Goal: Task Accomplishment & Management: Complete application form

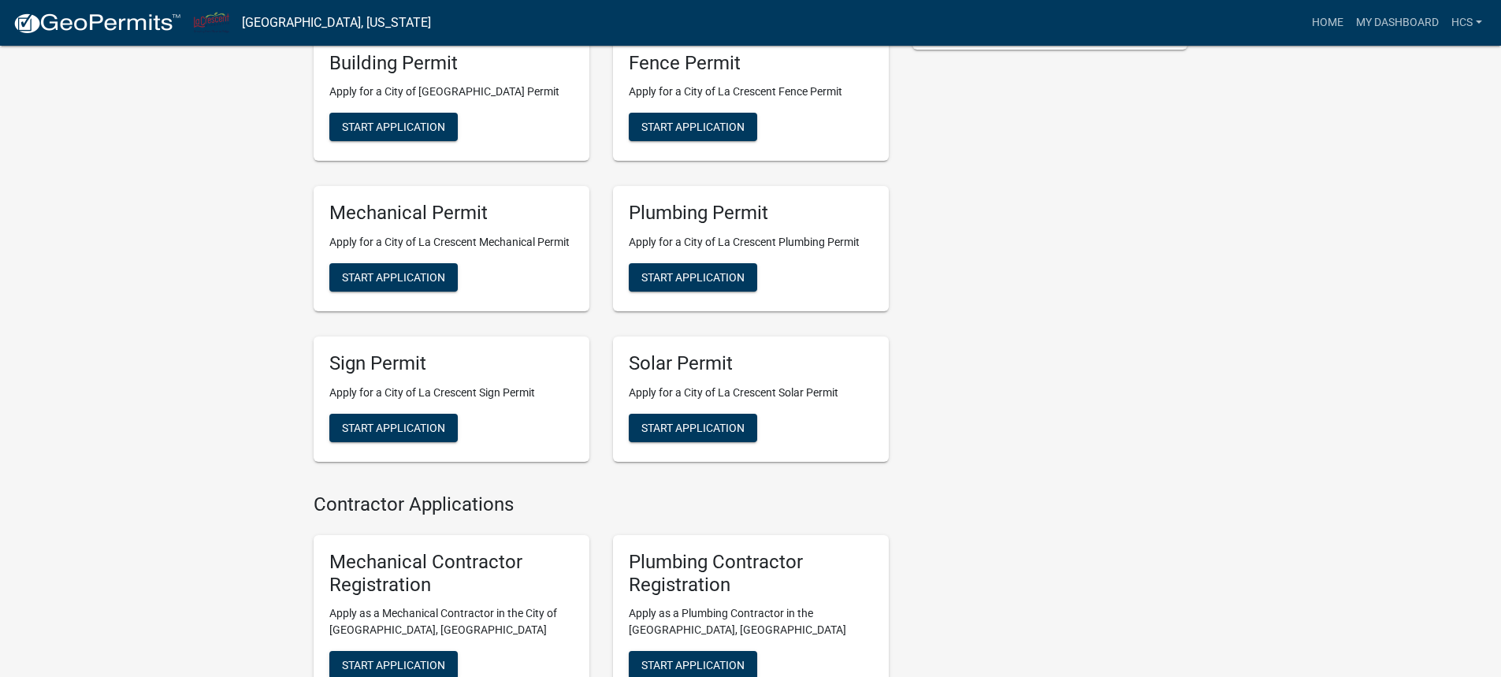
scroll to position [357, 0]
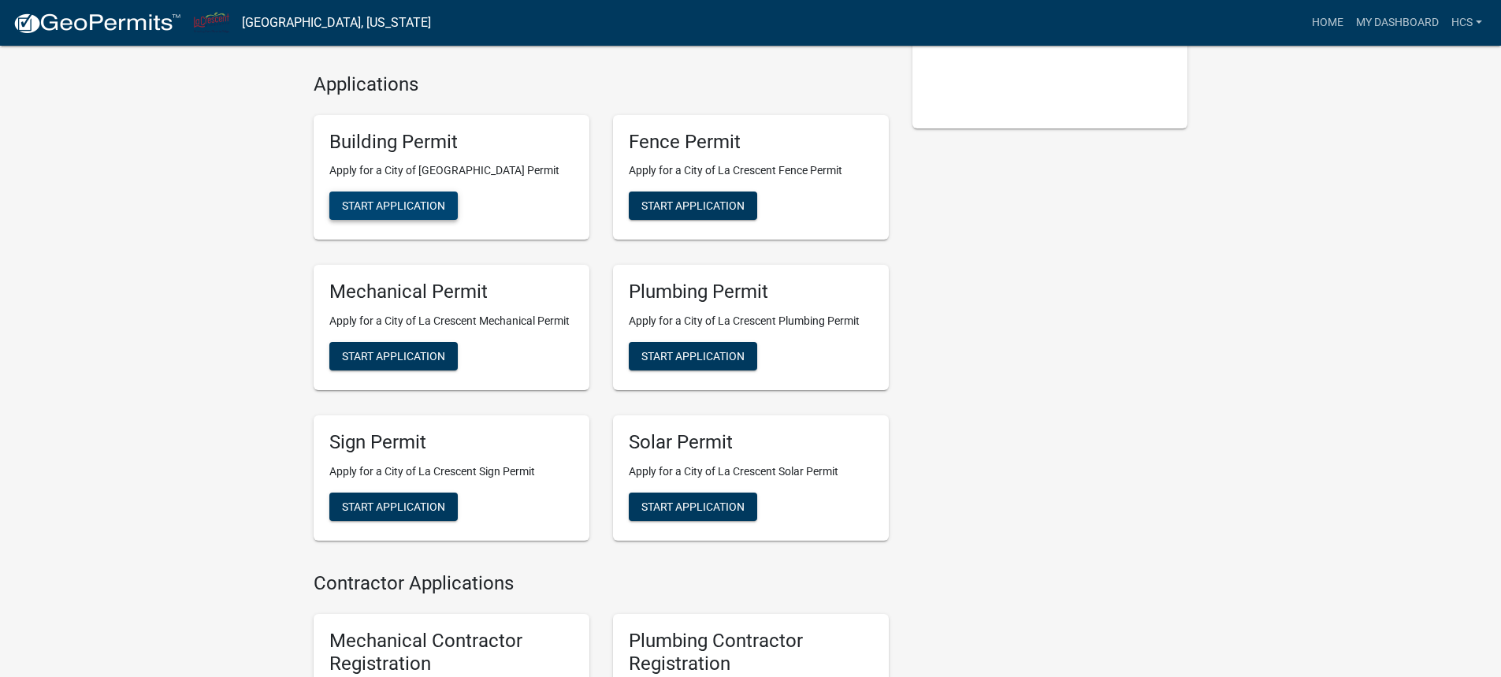
click at [389, 204] on span "Start Application" at bounding box center [393, 205] width 103 height 13
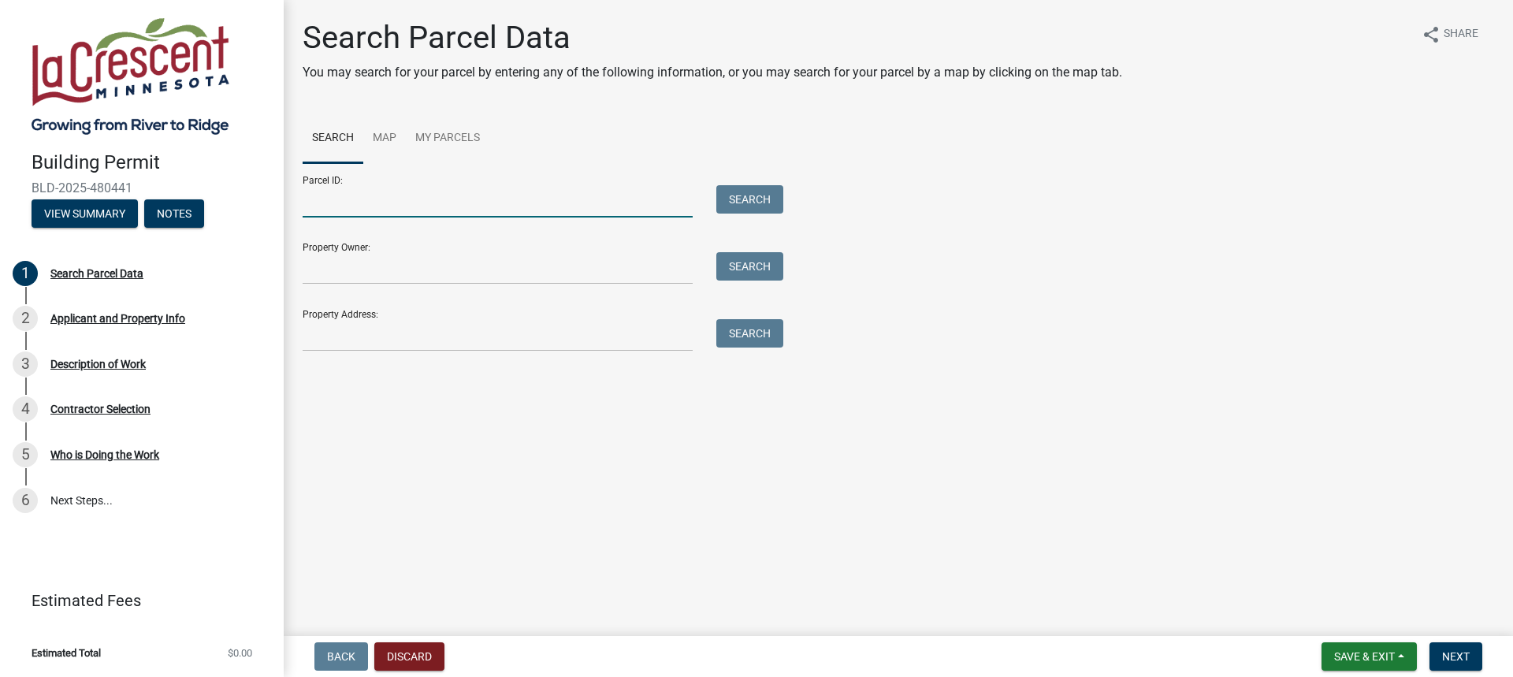
click at [371, 207] on input "Parcel ID:" at bounding box center [498, 201] width 390 height 32
click at [471, 344] on input "Property Address:" at bounding box center [498, 335] width 390 height 32
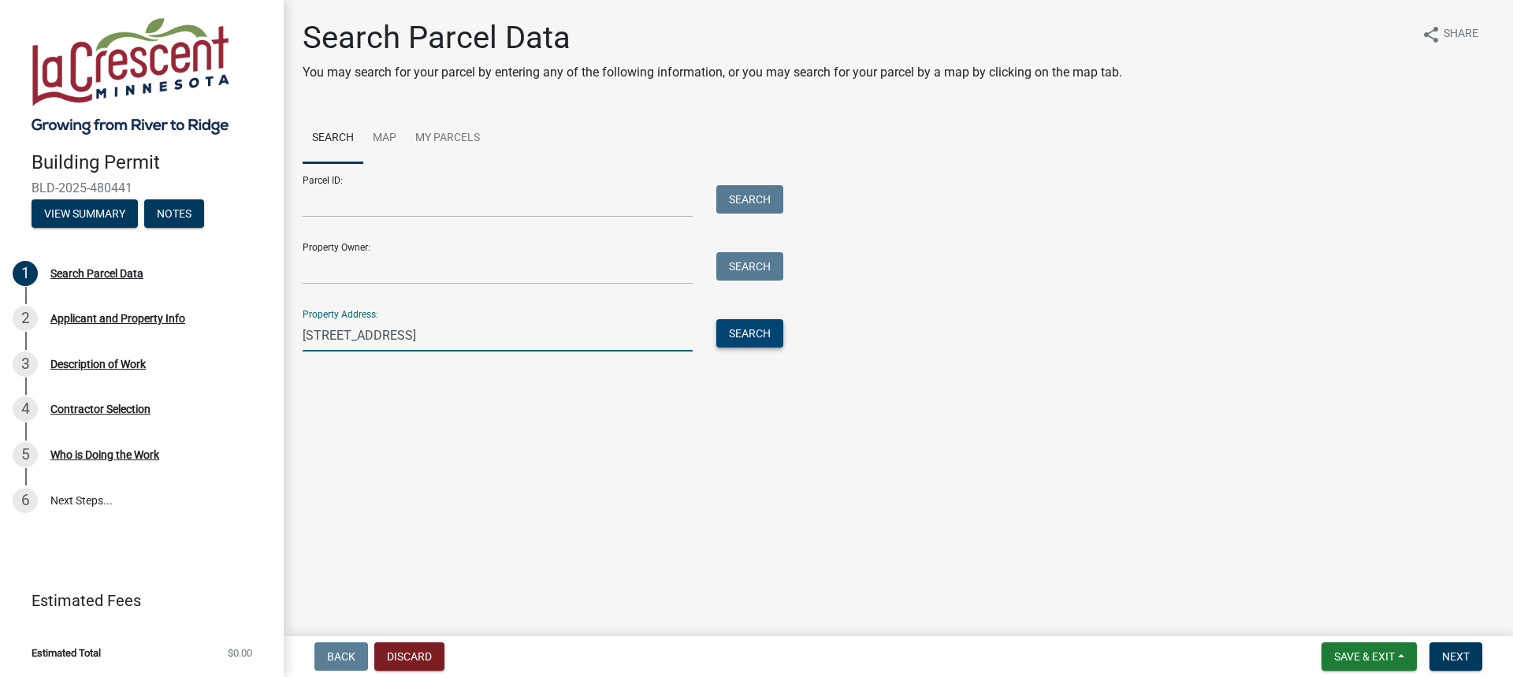
type input "[STREET_ADDRESS]"
click at [774, 338] on button "Search" at bounding box center [749, 333] width 67 height 28
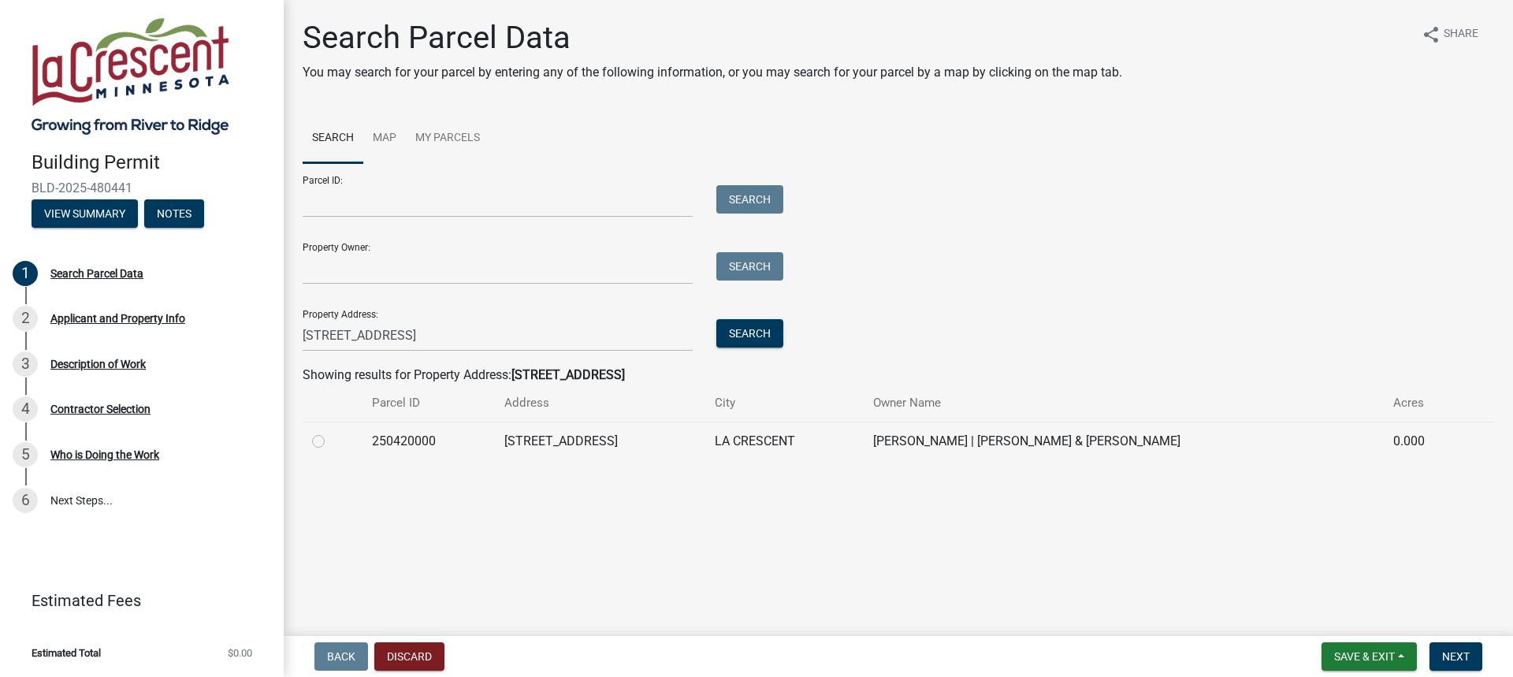
click at [325, 438] on div at bounding box center [332, 441] width 41 height 19
click at [331, 432] on label at bounding box center [331, 432] width 0 height 0
click at [331, 441] on input "radio" at bounding box center [336, 437] width 10 height 10
radio input "true"
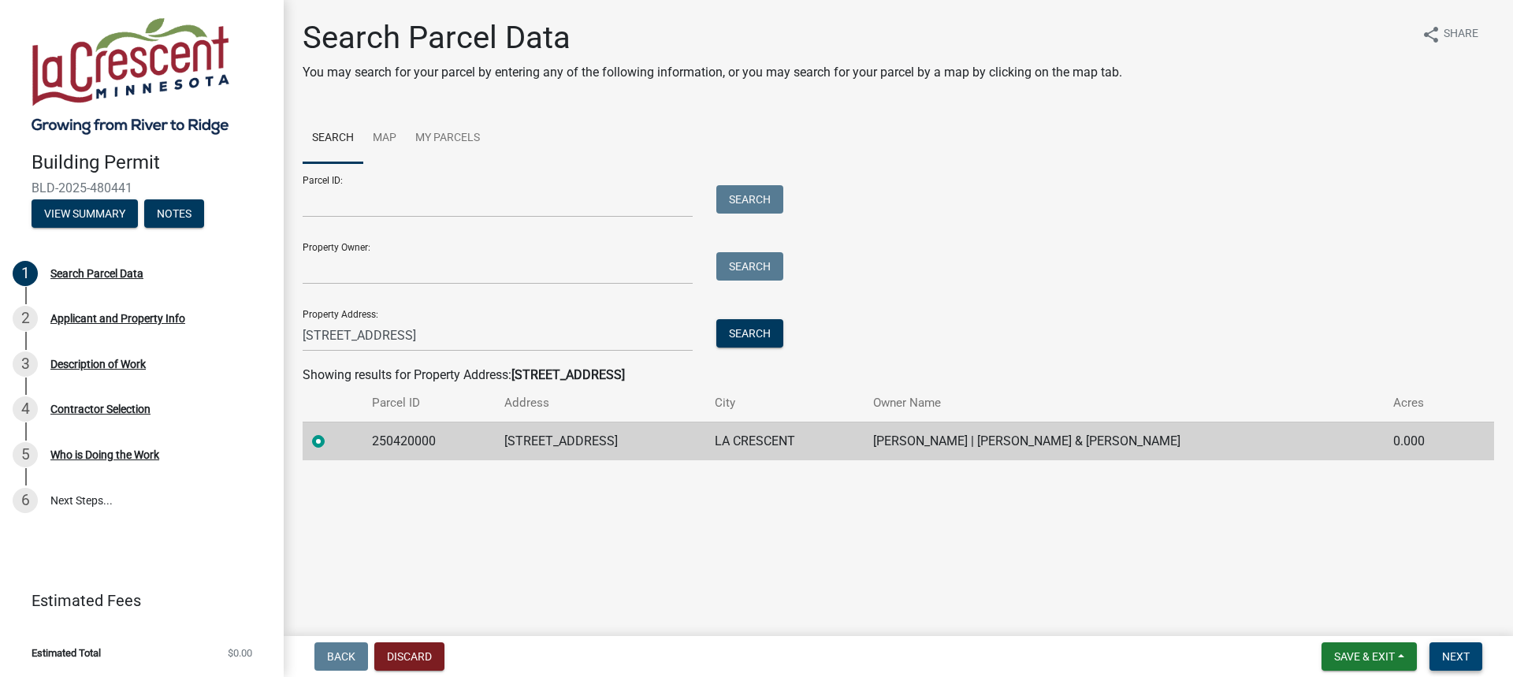
click at [1448, 654] on span "Next" at bounding box center [1456, 656] width 28 height 13
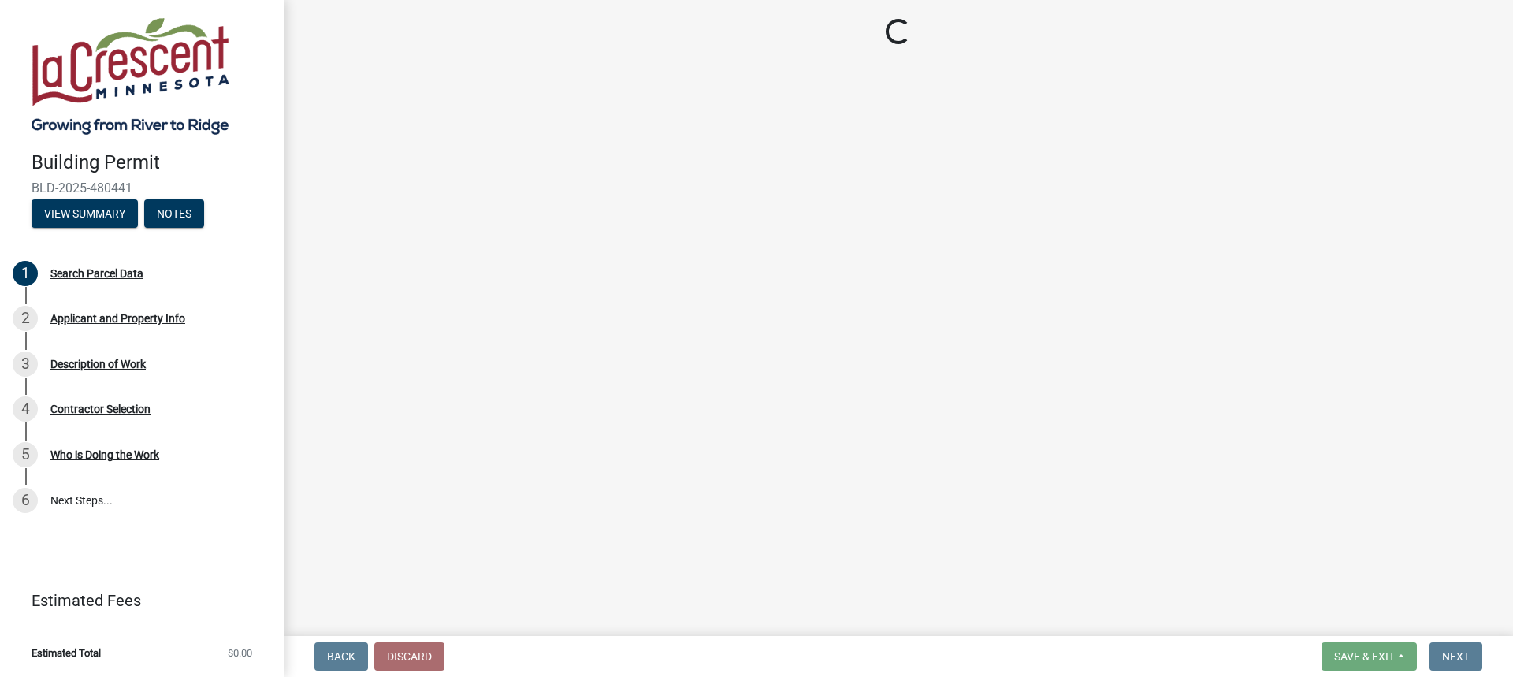
select select "e838c9e2-1e6e-4405-bddc-a3335cd38b08"
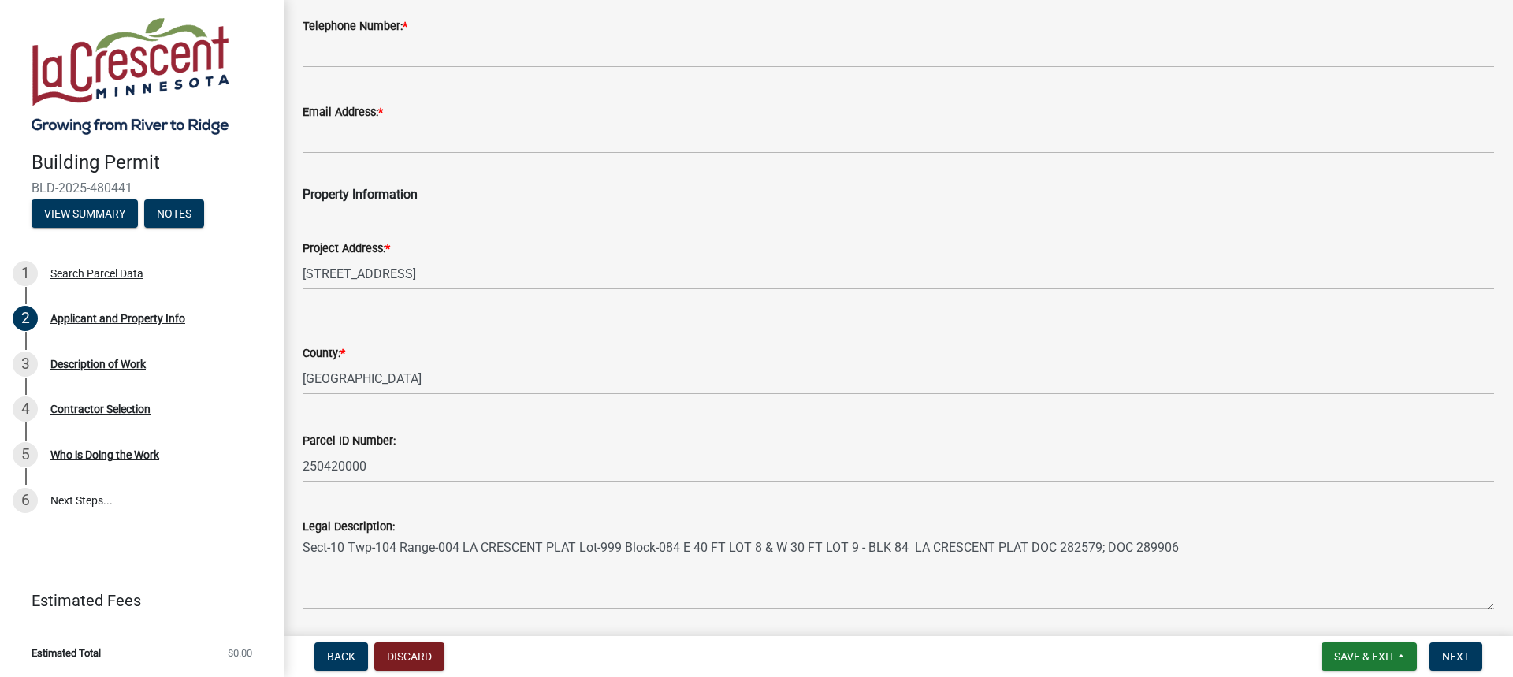
scroll to position [291, 0]
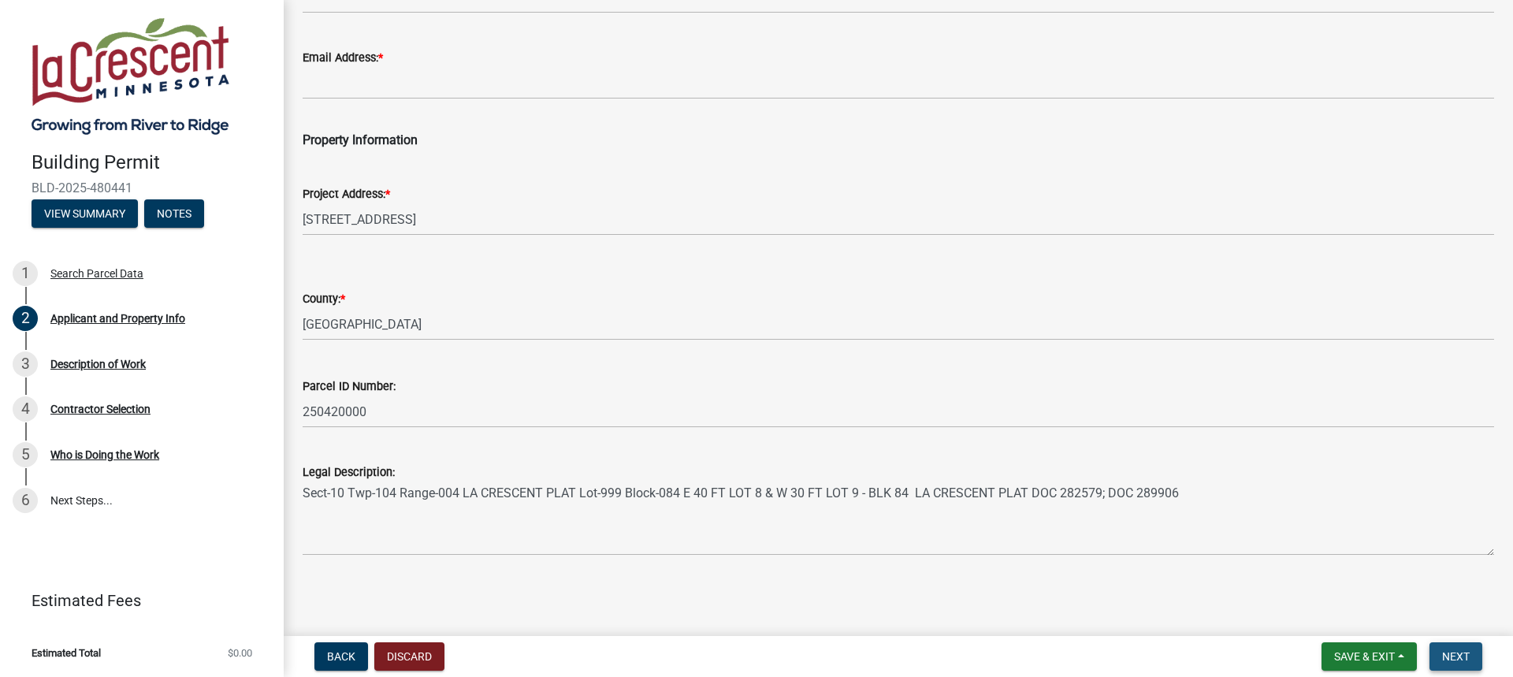
click at [1462, 656] on span "Next" at bounding box center [1456, 656] width 28 height 13
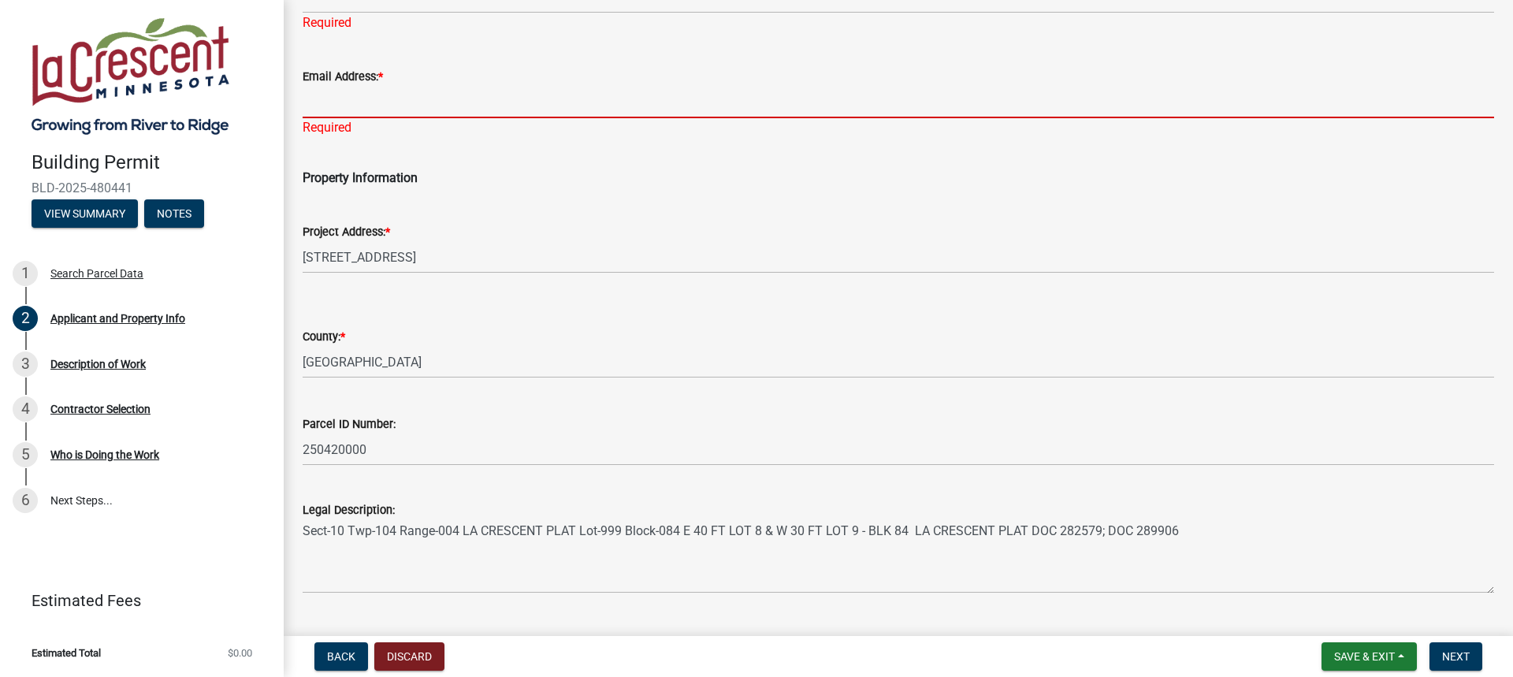
click at [331, 115] on input "Email Address: *" at bounding box center [898, 102] width 1191 height 32
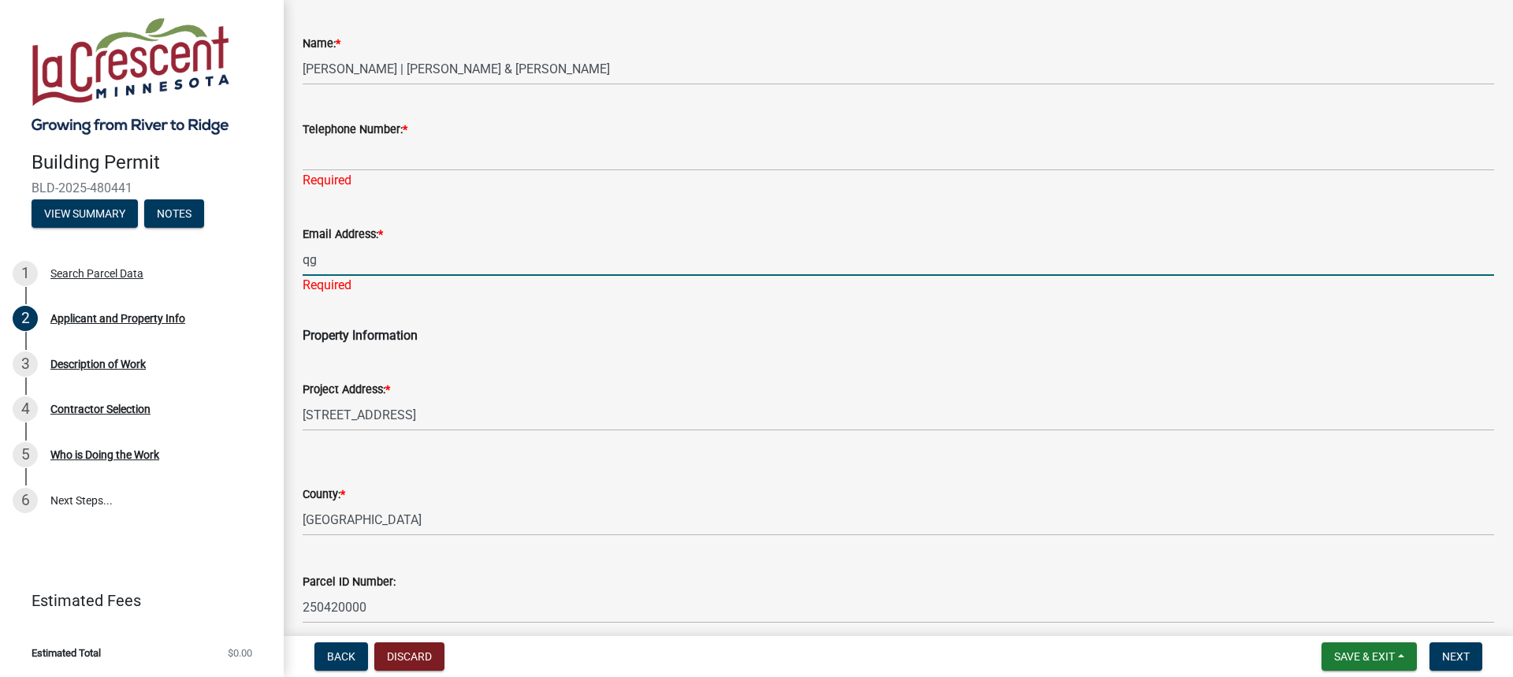
type input "q"
type input "[EMAIL_ADDRESS][DOMAIN_NAME]"
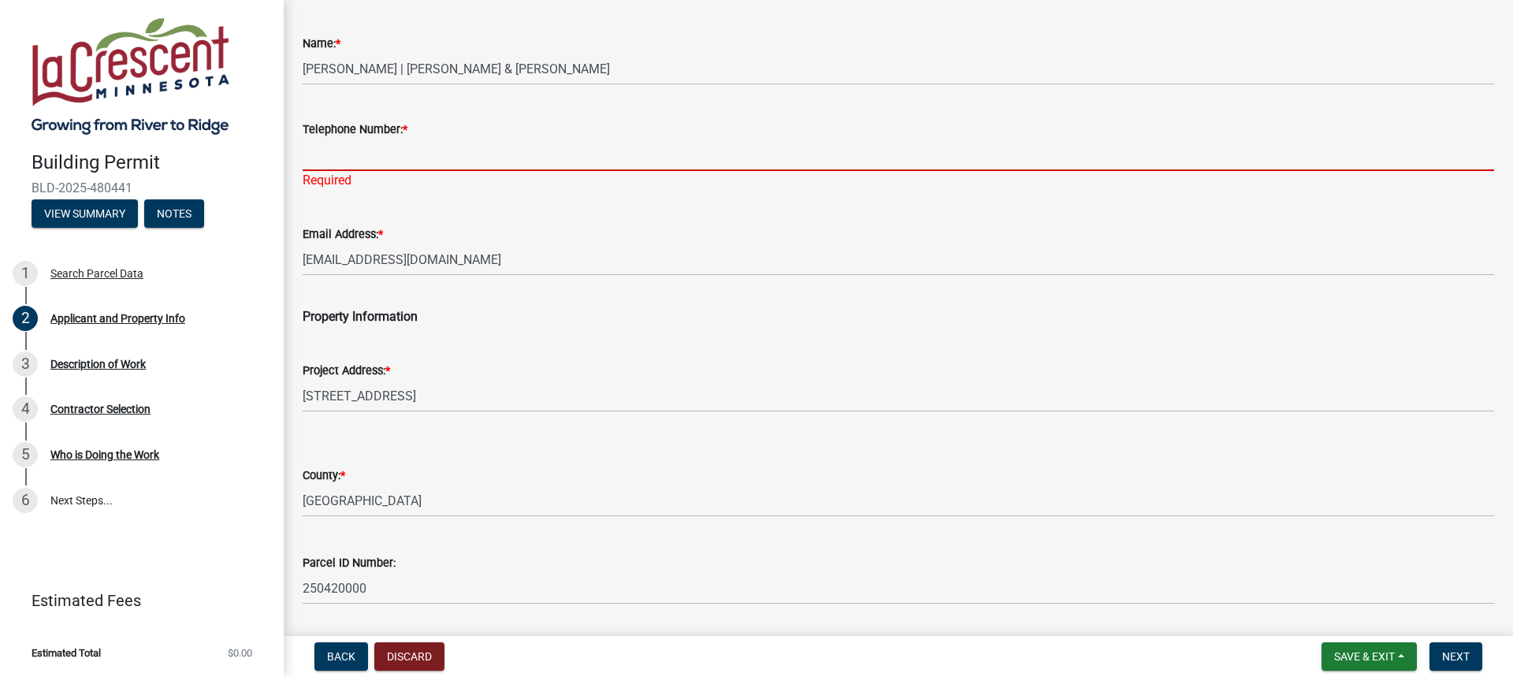
click at [321, 150] on input "Telephone Number: *" at bounding box center [898, 155] width 1191 height 32
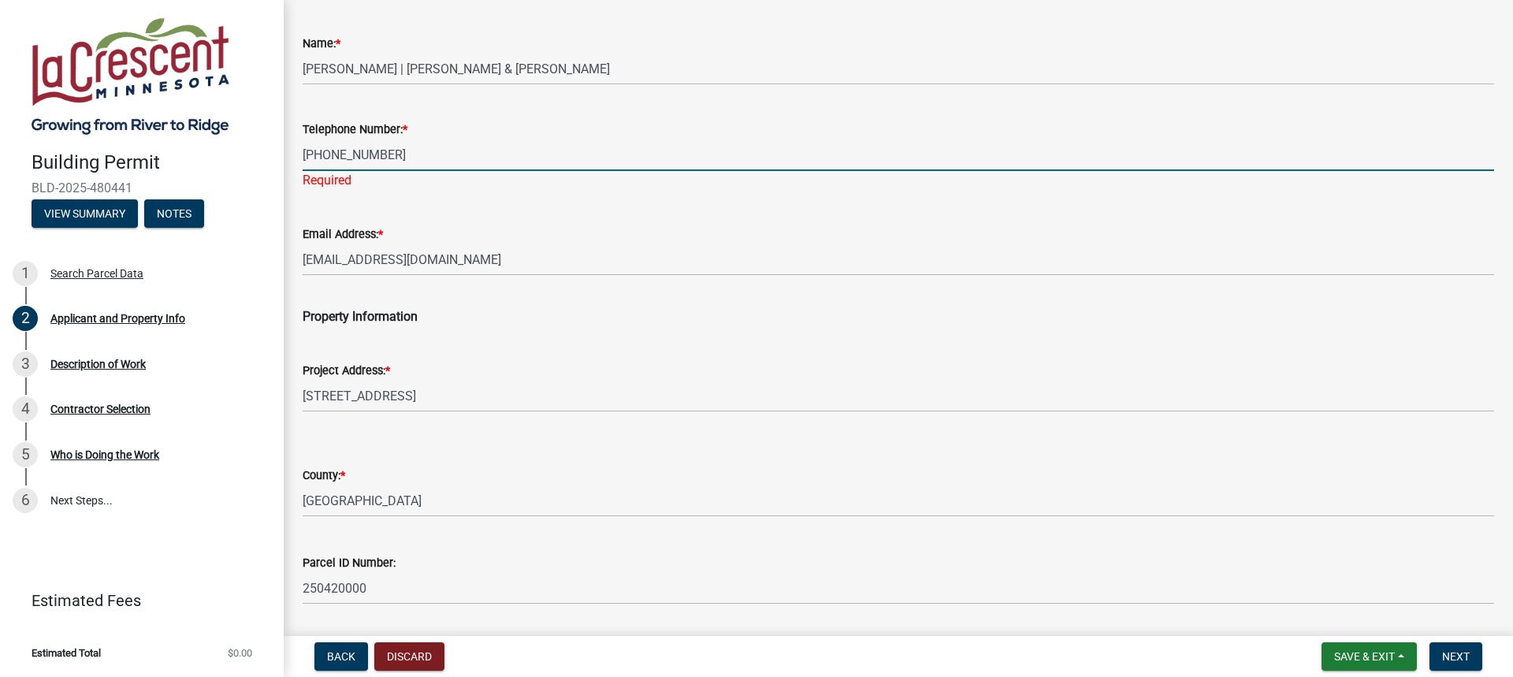
type input "[PHONE_NUMBER]"
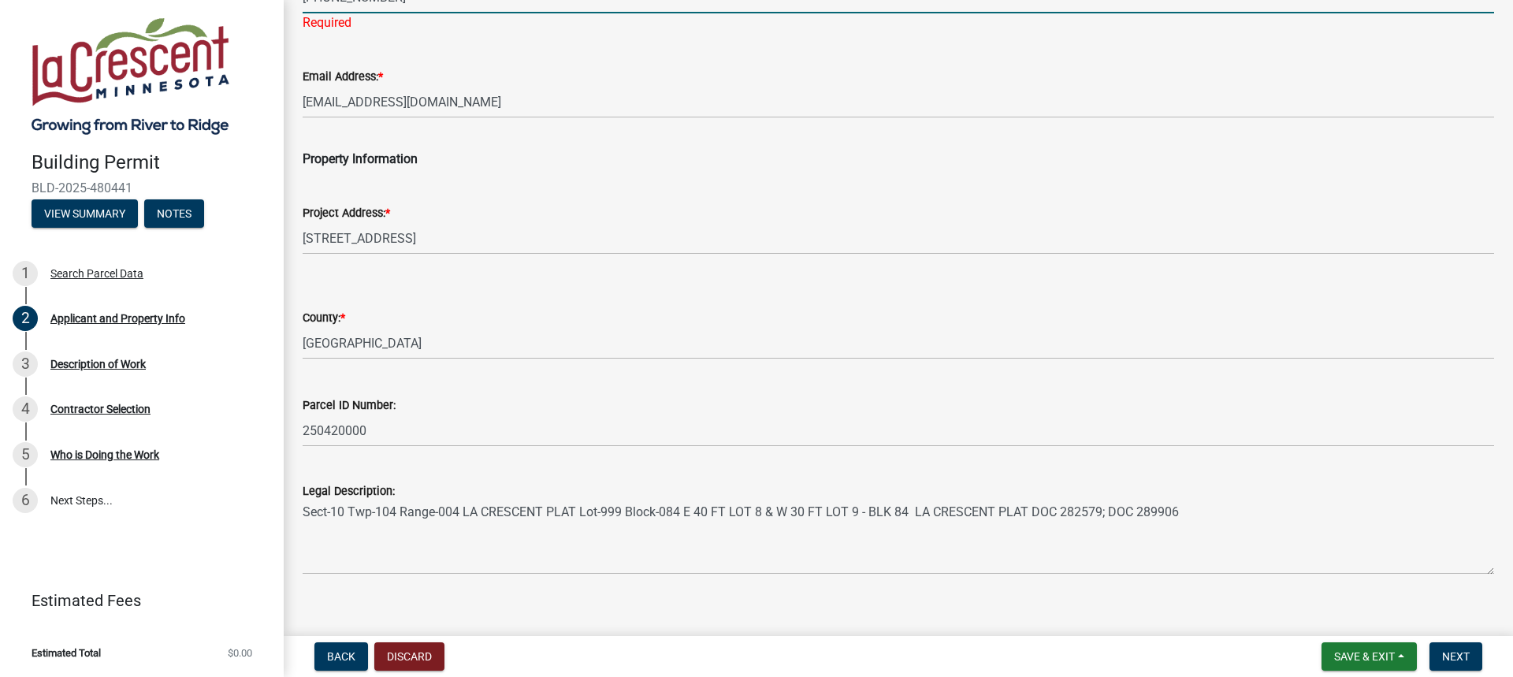
scroll to position [310, 0]
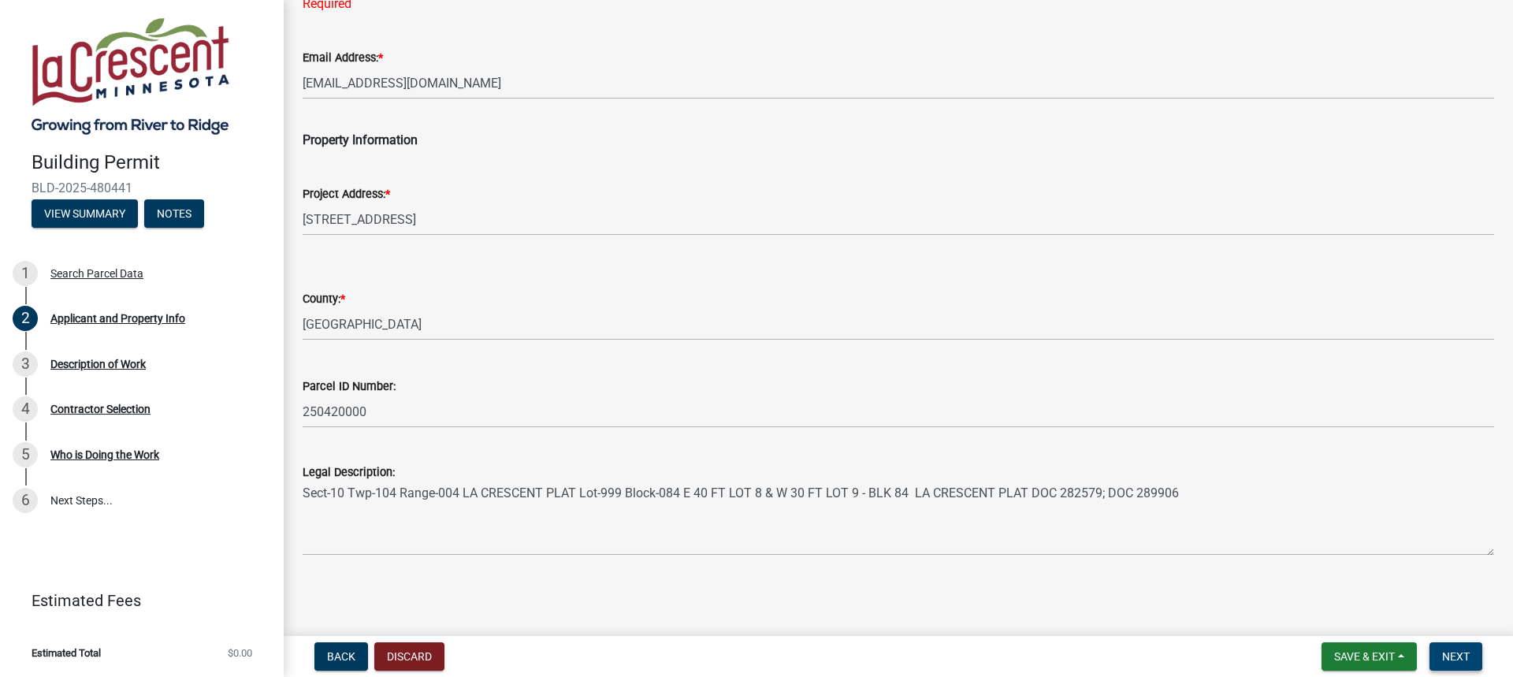
click at [1443, 650] on span "Next" at bounding box center [1456, 656] width 28 height 13
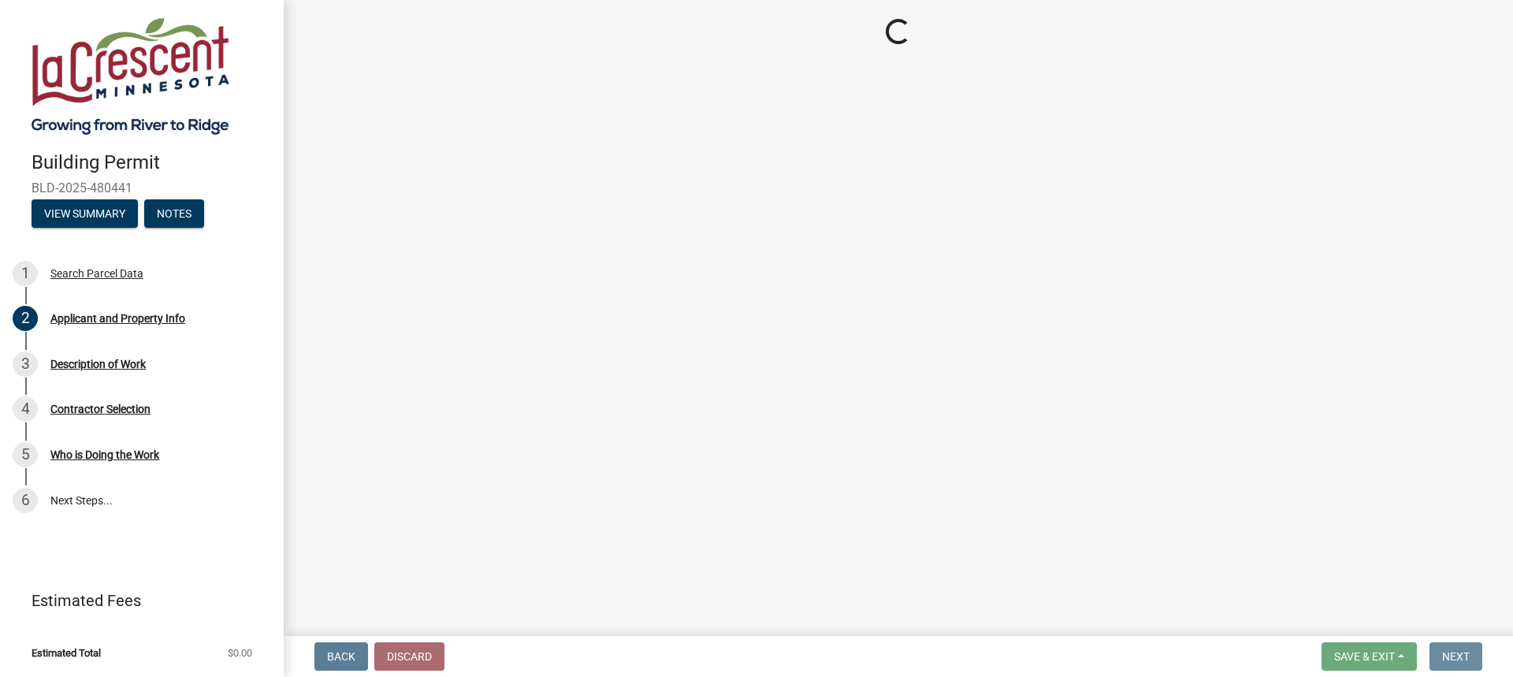
scroll to position [0, 0]
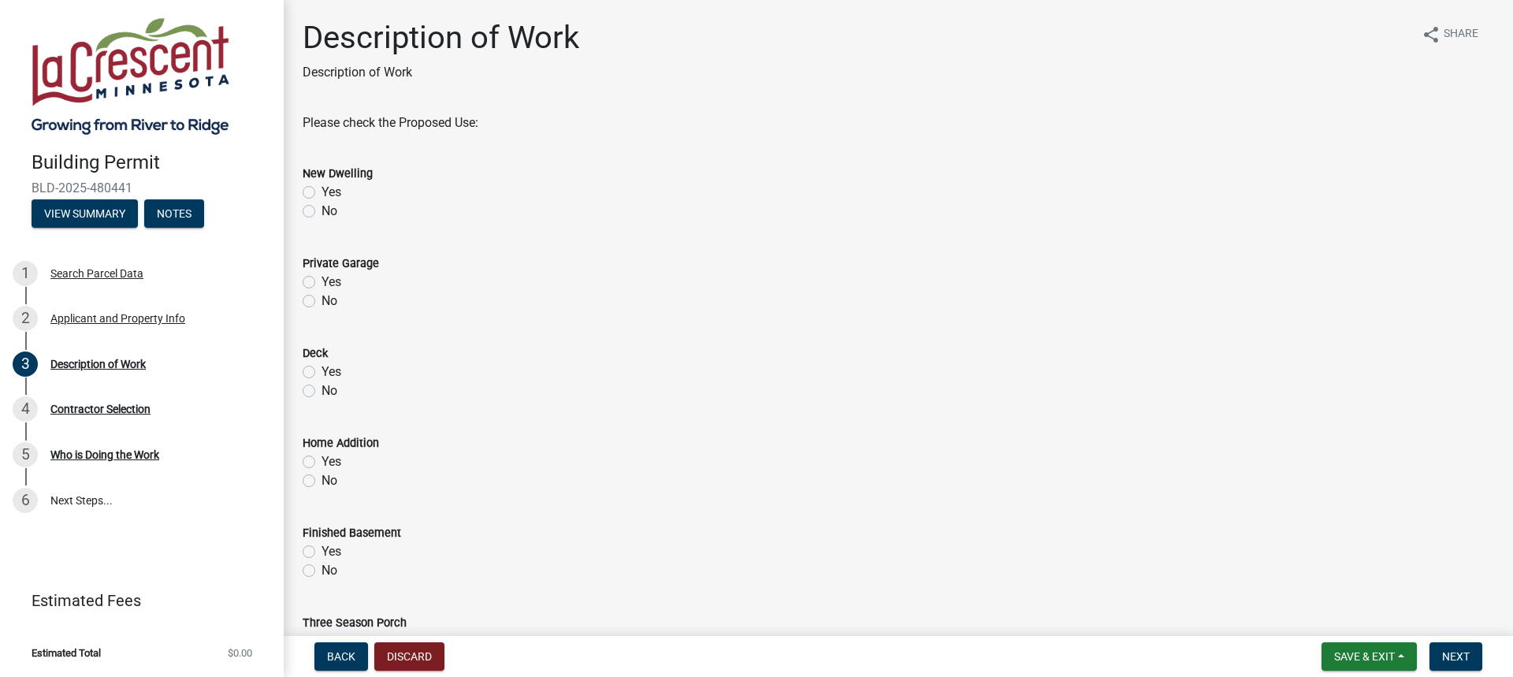
click at [301, 212] on div "New Dwelling Yes No" at bounding box center [898, 183] width 1215 height 76
click at [321, 207] on label "No" at bounding box center [329, 211] width 16 height 19
click at [321, 207] on input "No" at bounding box center [326, 207] width 10 height 10
radio input "true"
click at [321, 303] on label "No" at bounding box center [329, 301] width 16 height 19
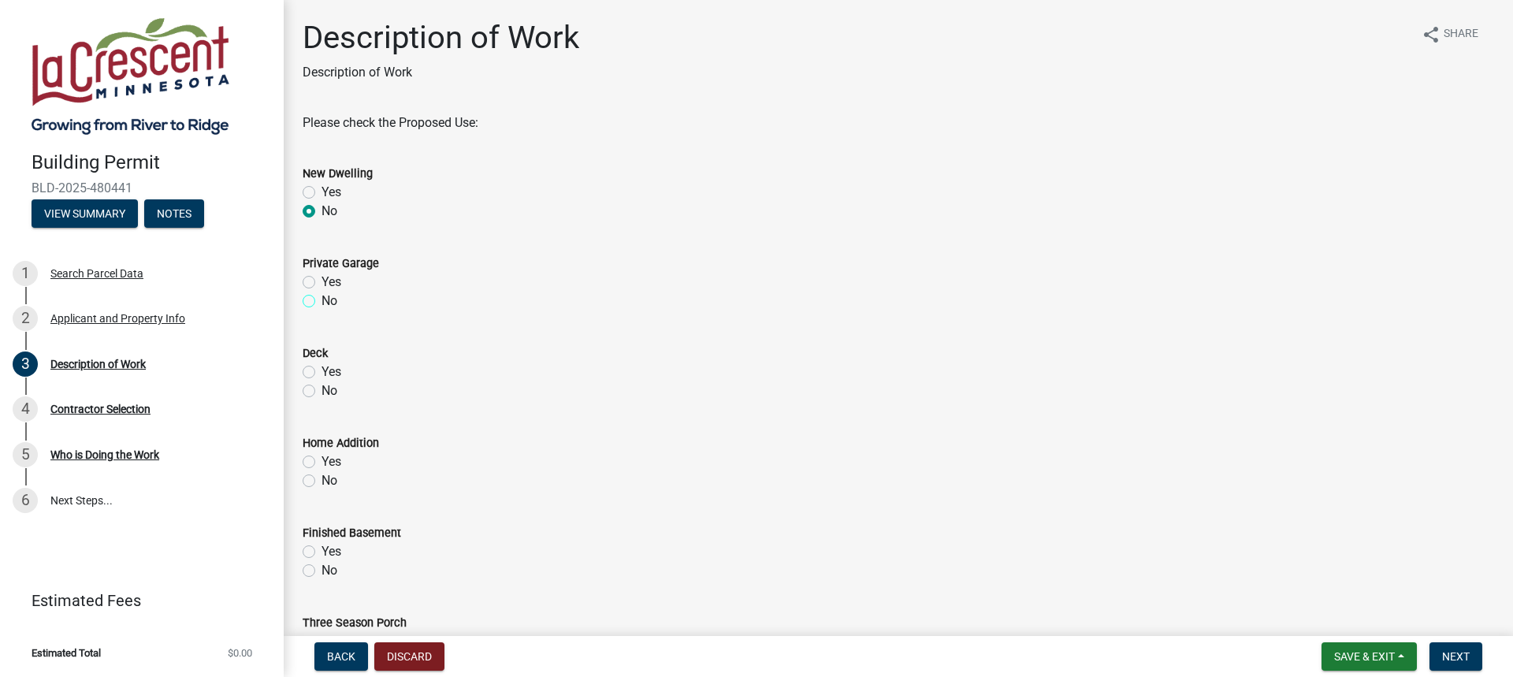
click at [321, 302] on input "No" at bounding box center [326, 297] width 10 height 10
radio input "true"
click at [321, 390] on label "No" at bounding box center [329, 390] width 16 height 19
click at [321, 390] on input "No" at bounding box center [326, 386] width 10 height 10
radio input "true"
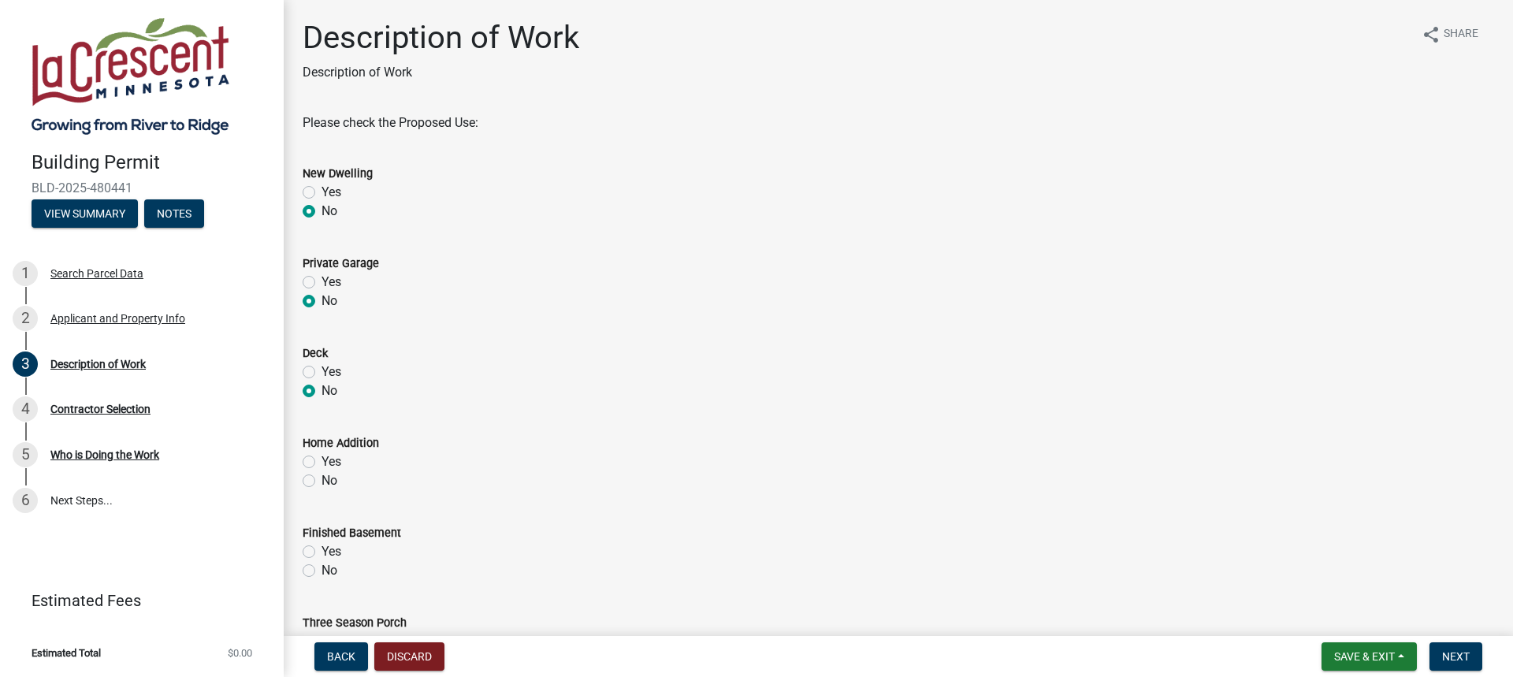
click at [321, 484] on label "No" at bounding box center [329, 480] width 16 height 19
click at [321, 481] on input "No" at bounding box center [326, 476] width 10 height 10
radio input "true"
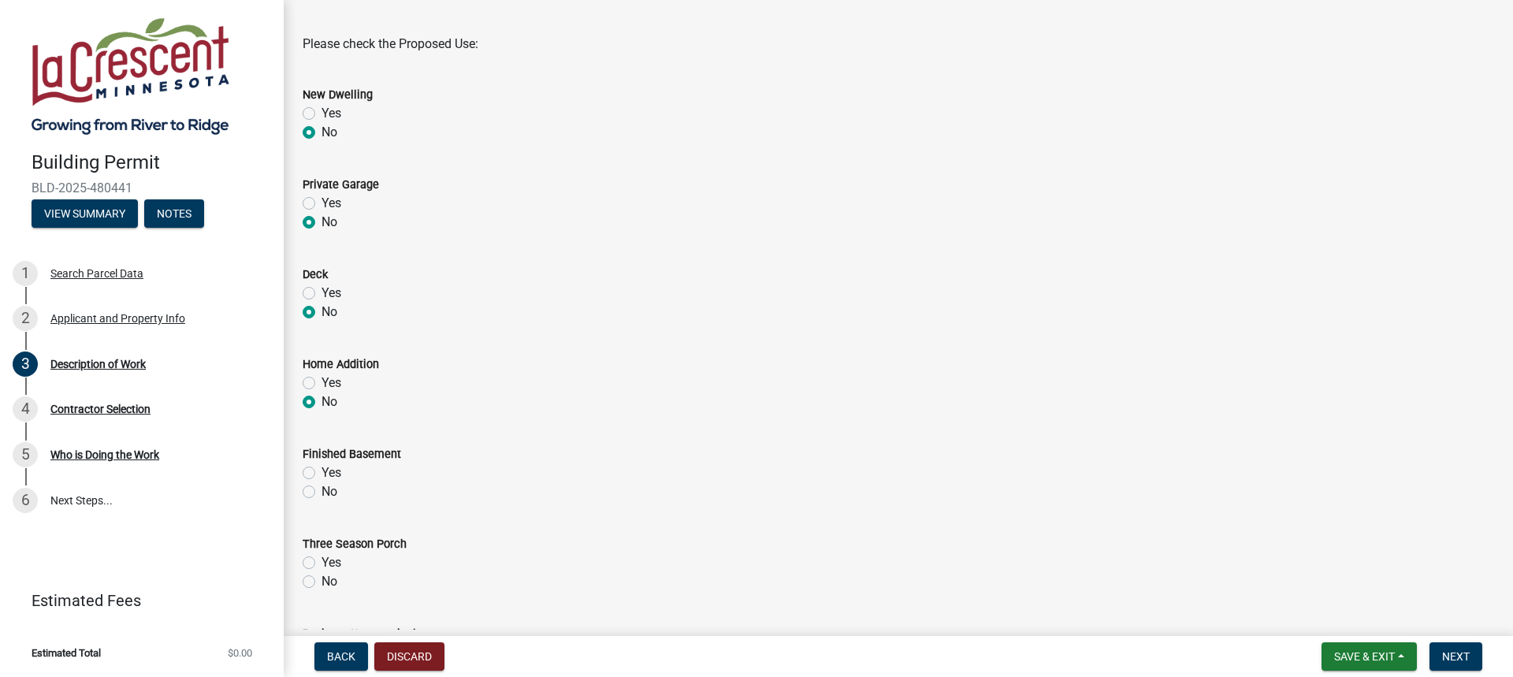
click at [321, 581] on label "No" at bounding box center [329, 581] width 16 height 19
click at [321, 581] on input "No" at bounding box center [326, 577] width 10 height 10
radio input "true"
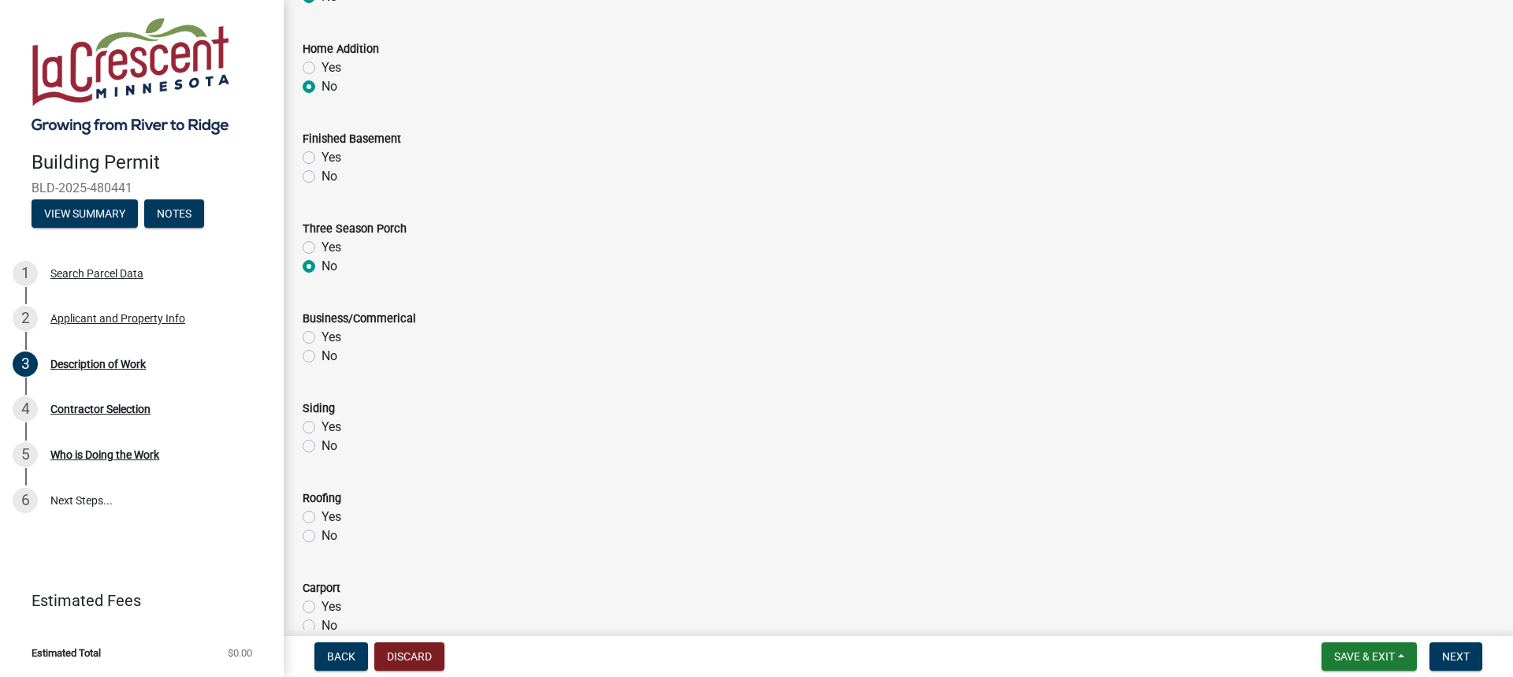
scroll to position [473, 0]
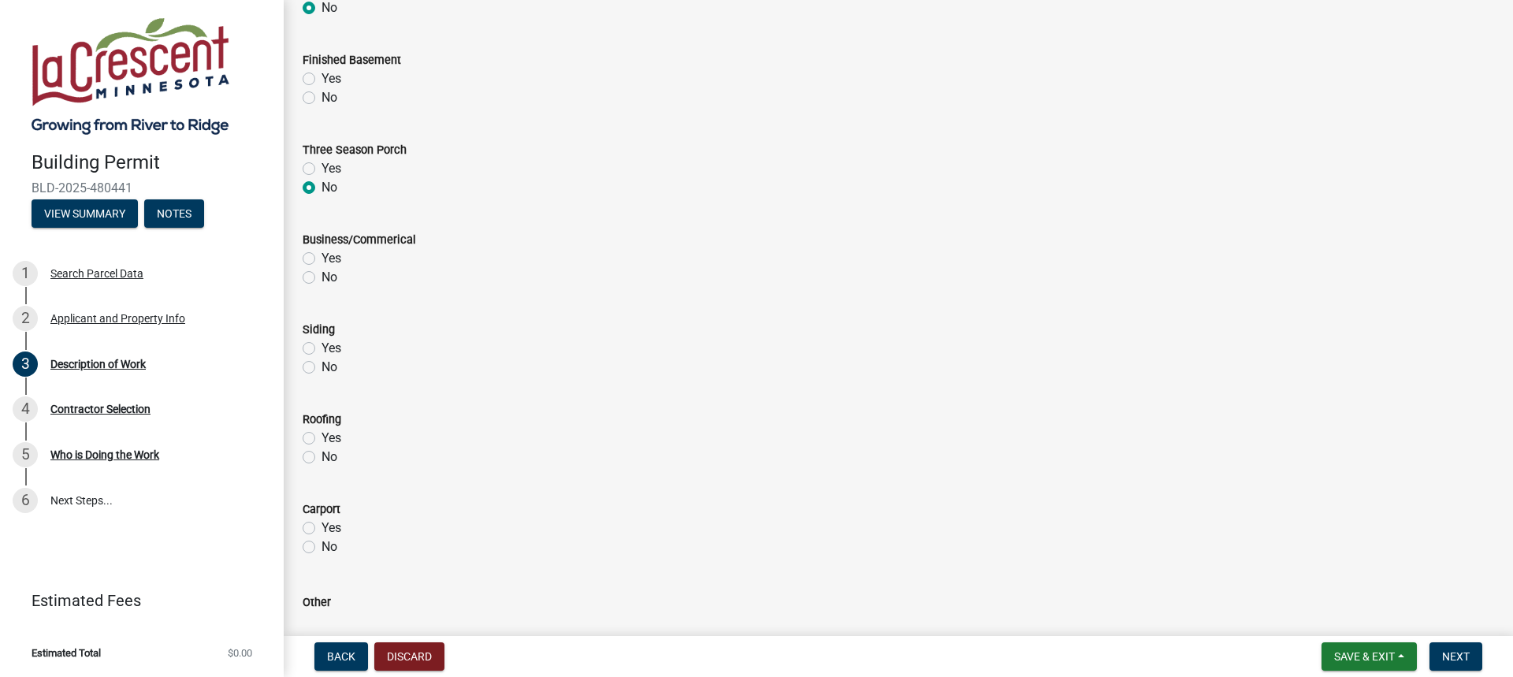
click at [321, 279] on label "No" at bounding box center [329, 277] width 16 height 19
click at [321, 278] on input "No" at bounding box center [326, 273] width 10 height 10
radio input "true"
click at [321, 366] on label "No" at bounding box center [329, 367] width 16 height 19
click at [321, 366] on input "No" at bounding box center [326, 363] width 10 height 10
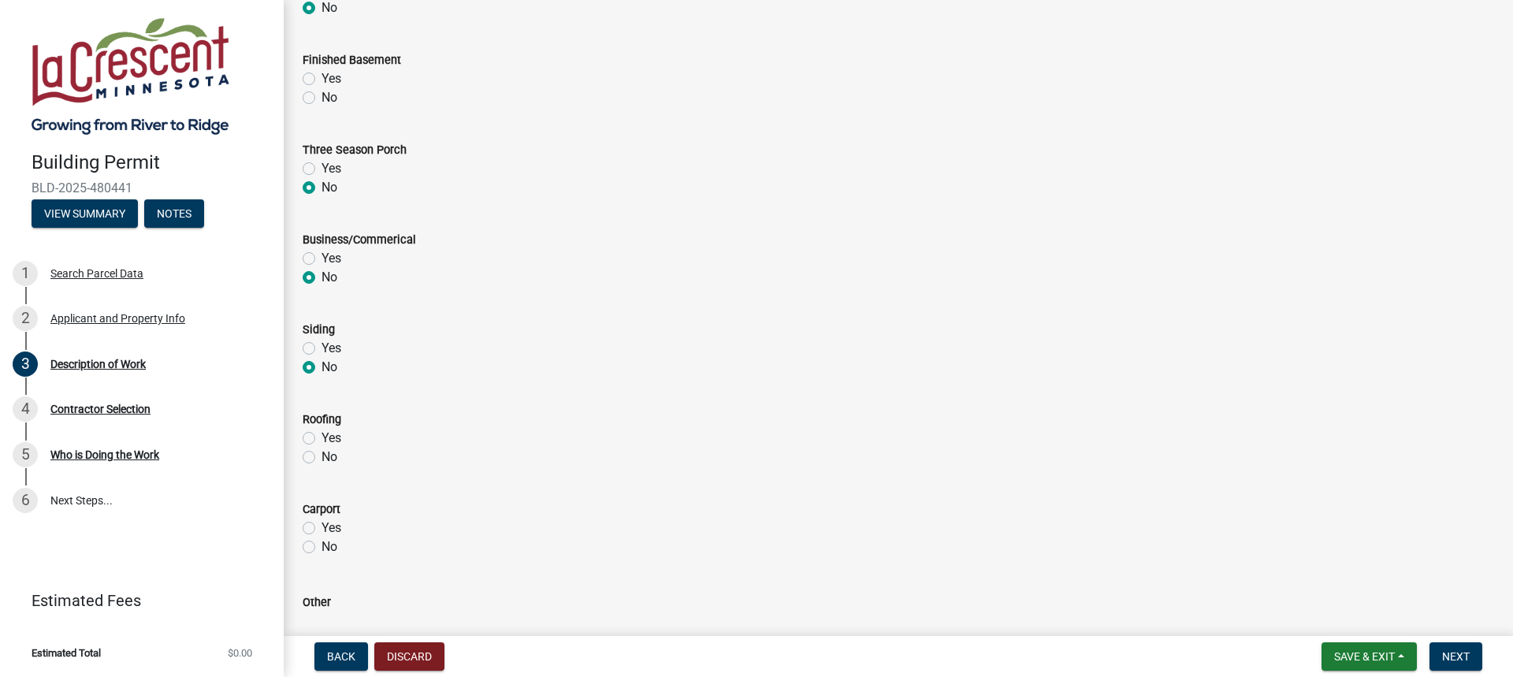
radio input "true"
click at [321, 437] on label "Yes" at bounding box center [331, 438] width 20 height 19
click at [321, 437] on input "Yes" at bounding box center [326, 434] width 10 height 10
radio input "true"
click at [321, 546] on label "No" at bounding box center [329, 546] width 16 height 19
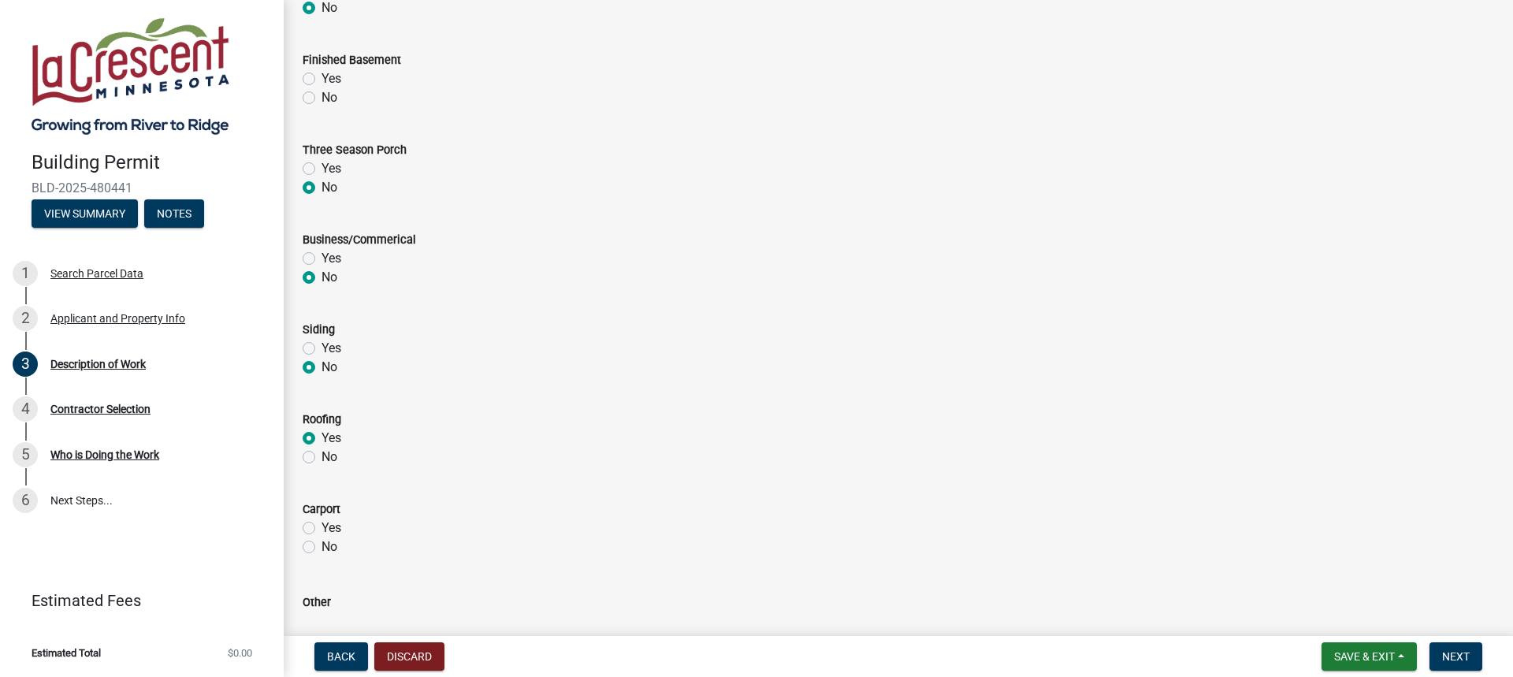
click at [321, 546] on input "No" at bounding box center [326, 542] width 10 height 10
radio input "true"
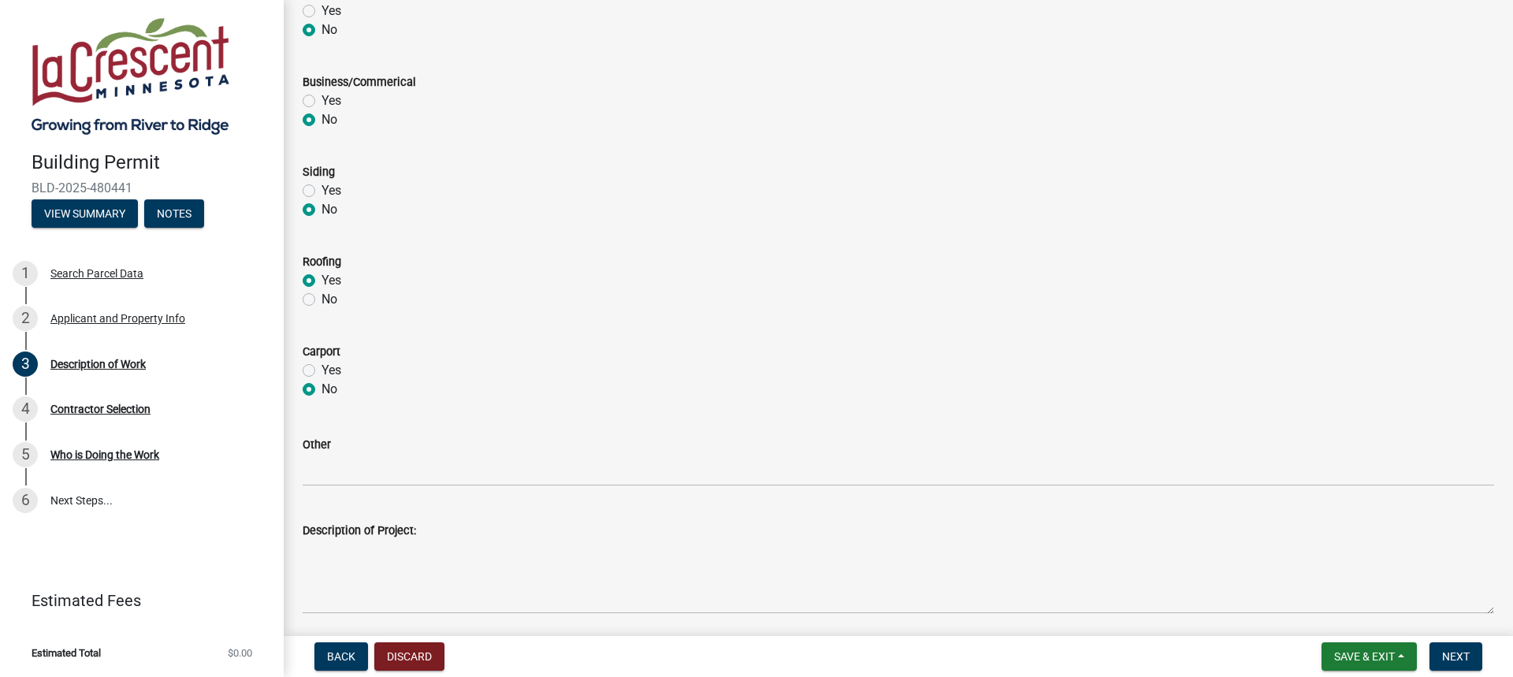
scroll to position [689, 0]
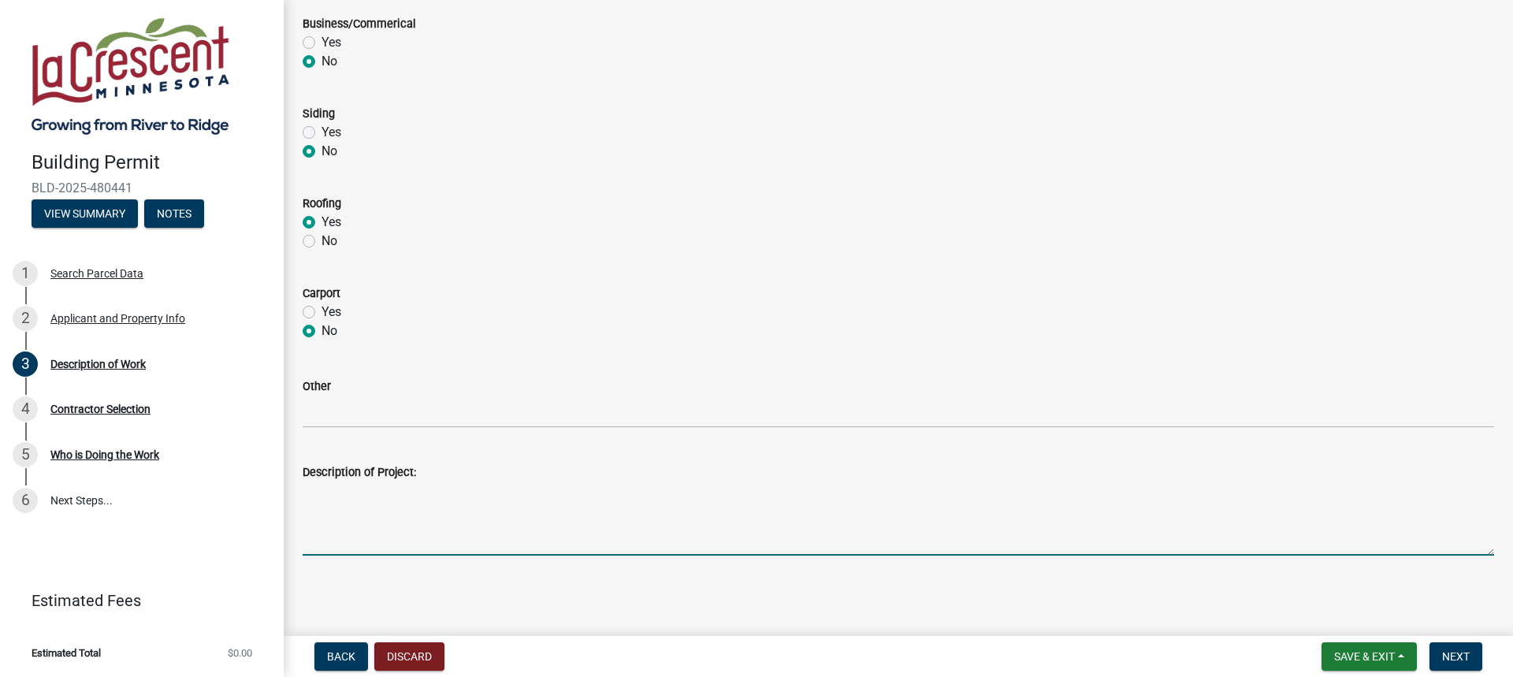
click at [346, 552] on textarea "Description of Project:" at bounding box center [898, 518] width 1191 height 74
type textarea "R"
type textarea "Tear off and Re shingle roof."
click at [1473, 665] on button "Next" at bounding box center [1455, 656] width 53 height 28
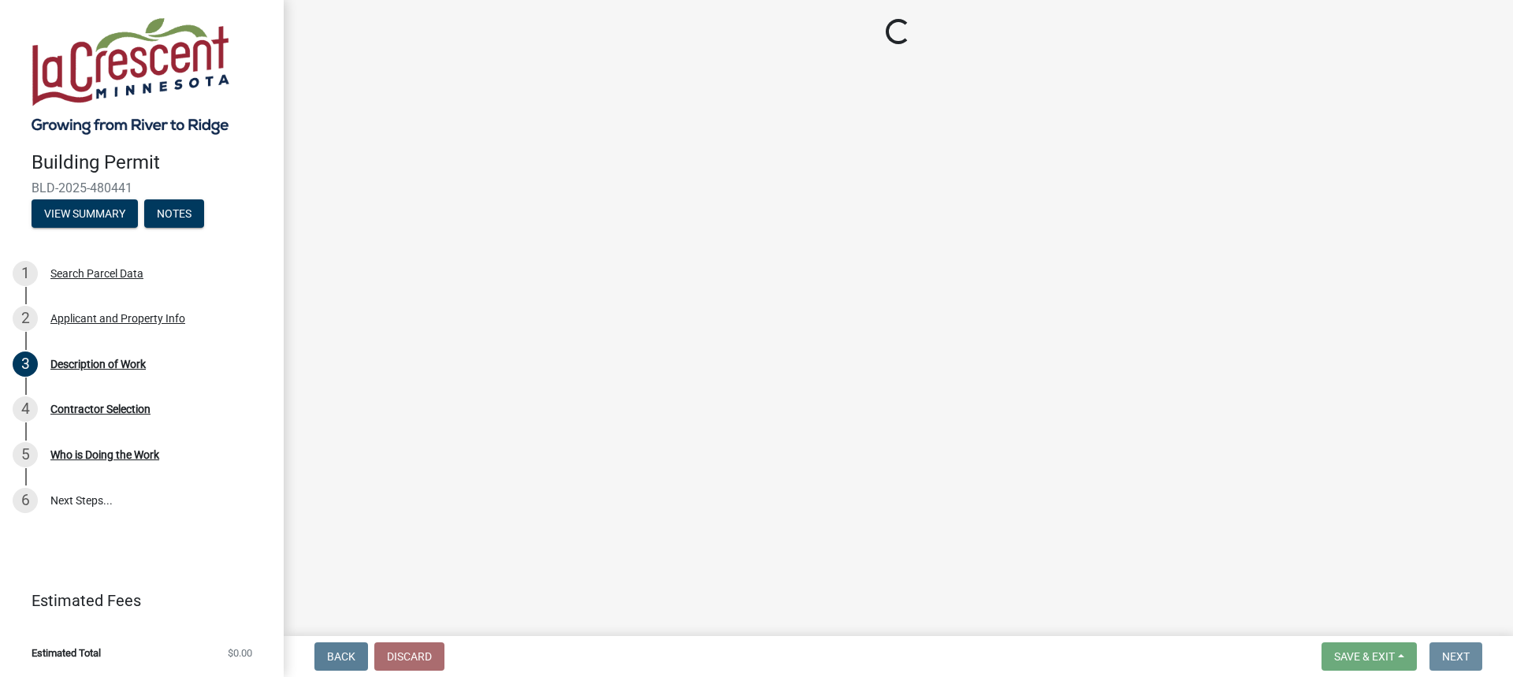
scroll to position [0, 0]
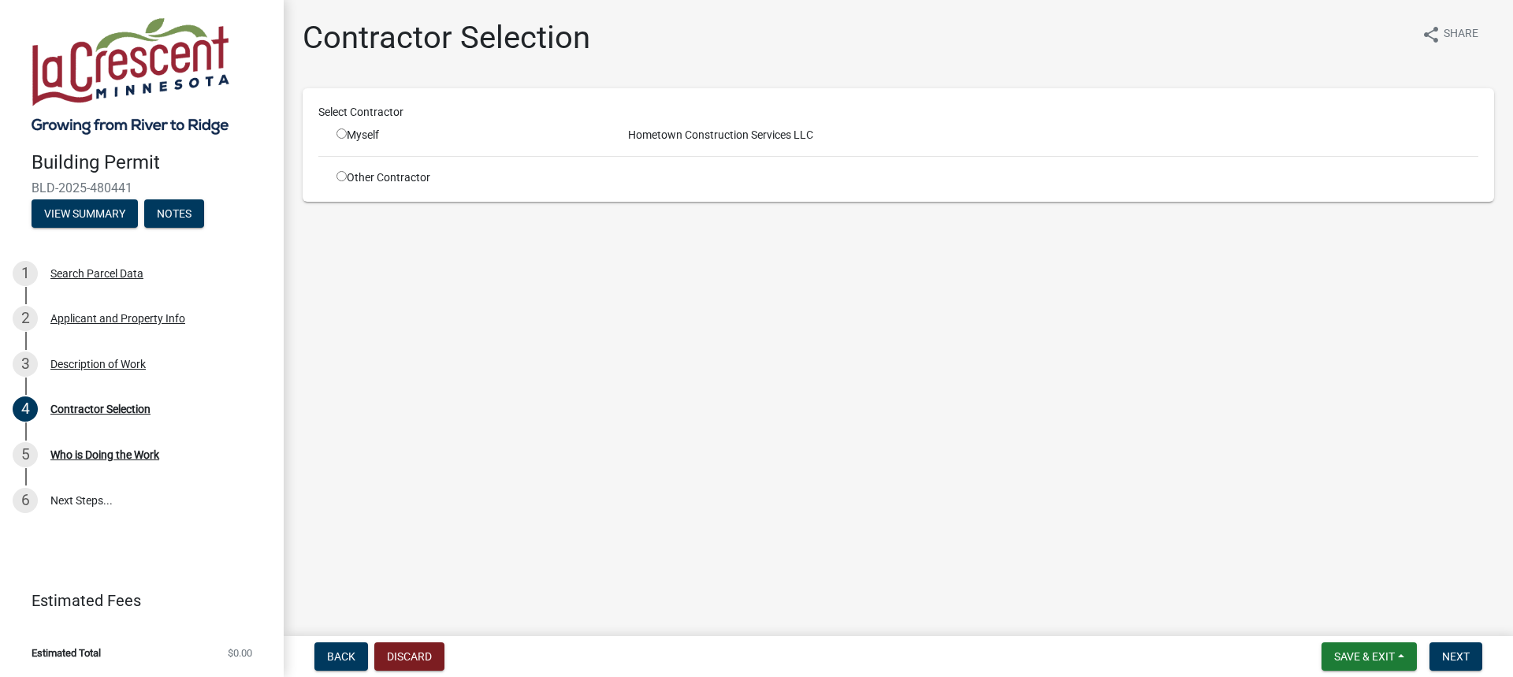
click at [342, 133] on input "radio" at bounding box center [341, 133] width 10 height 10
radio input "true"
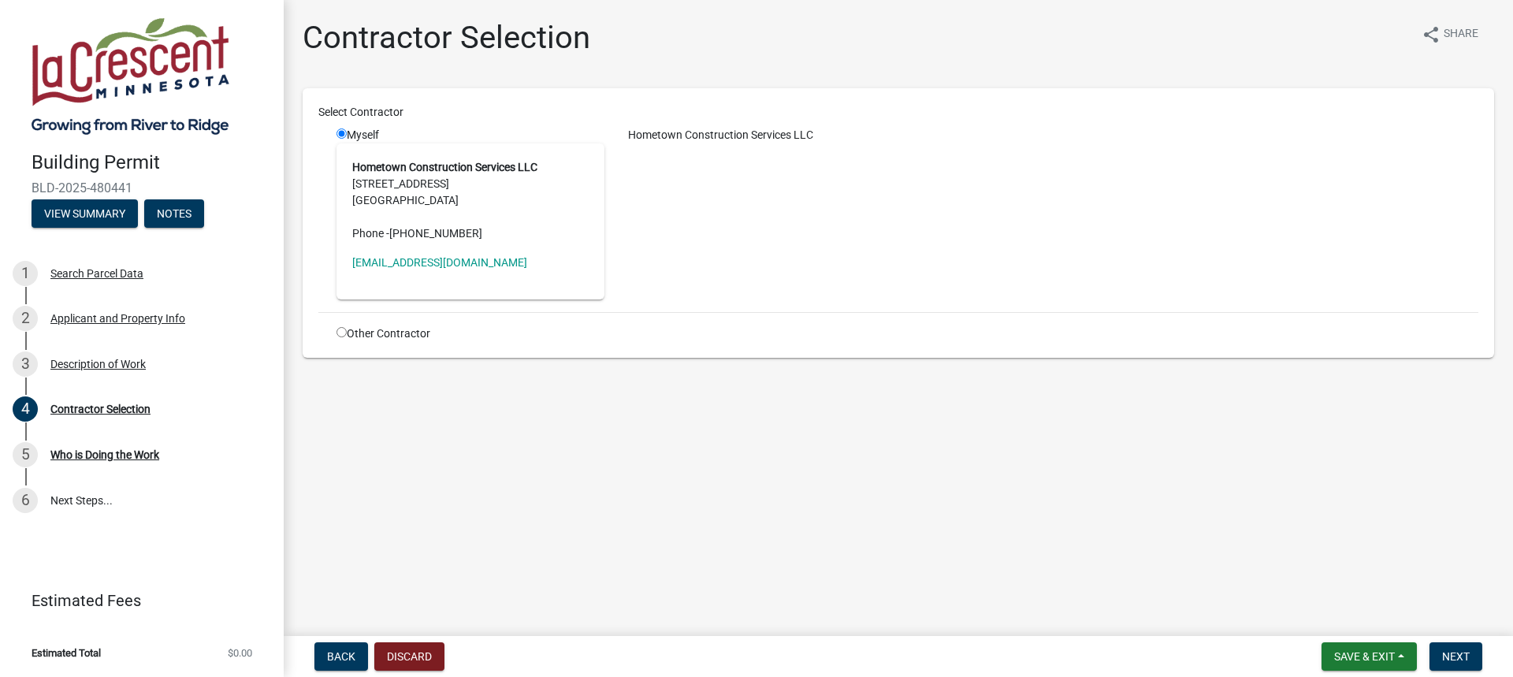
click at [344, 328] on input "radio" at bounding box center [341, 332] width 10 height 10
radio input "true"
radio input "false"
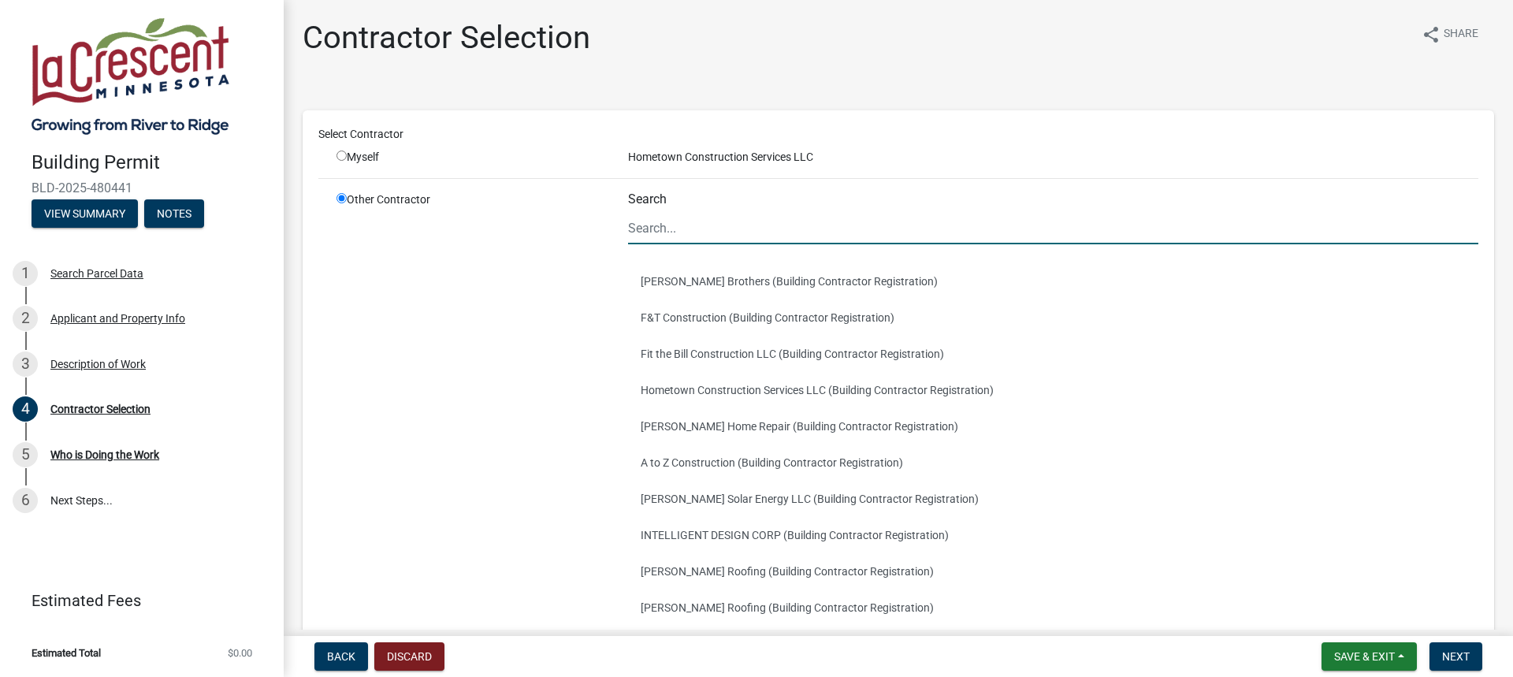
click at [652, 240] on input "Search" at bounding box center [1053, 228] width 850 height 32
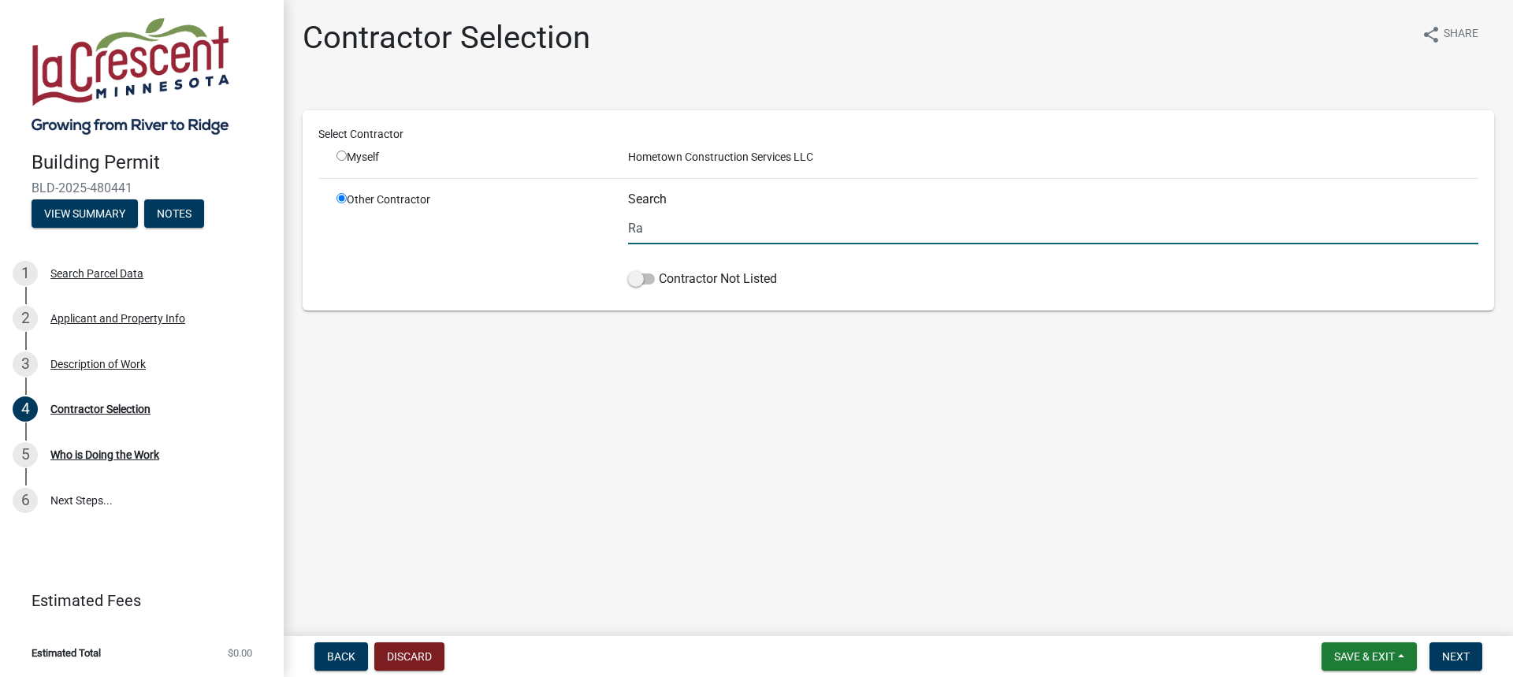
type input "R"
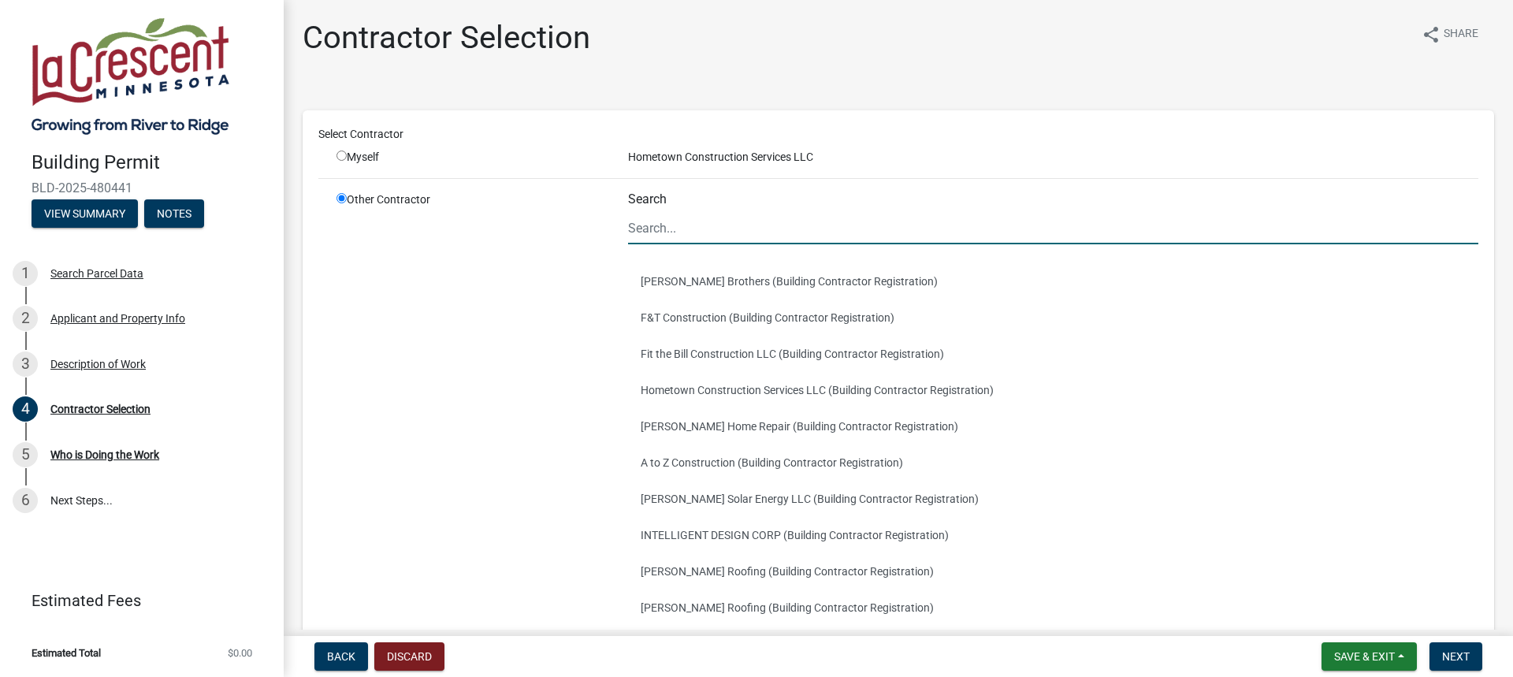
click at [342, 158] on input "radio" at bounding box center [341, 155] width 10 height 10
radio input "true"
radio input "false"
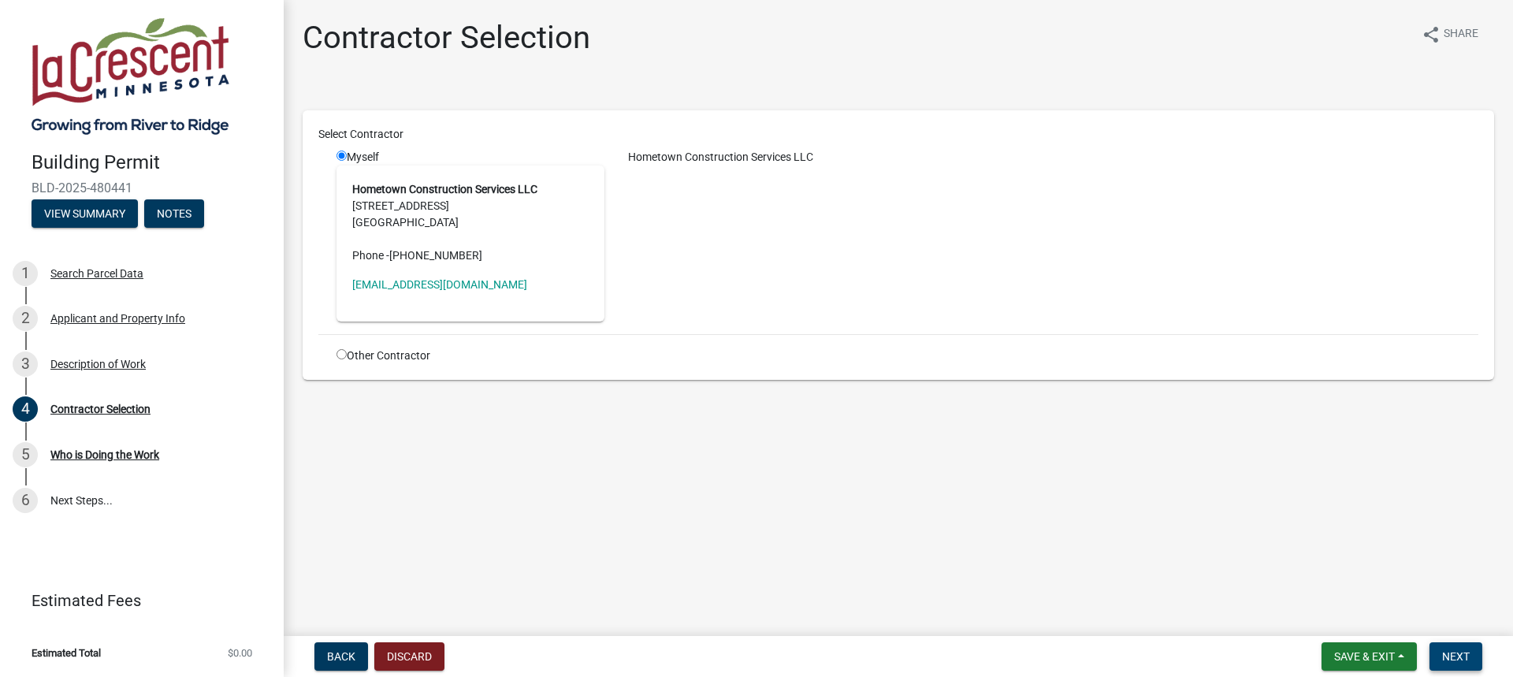
click at [1451, 652] on span "Next" at bounding box center [1456, 656] width 28 height 13
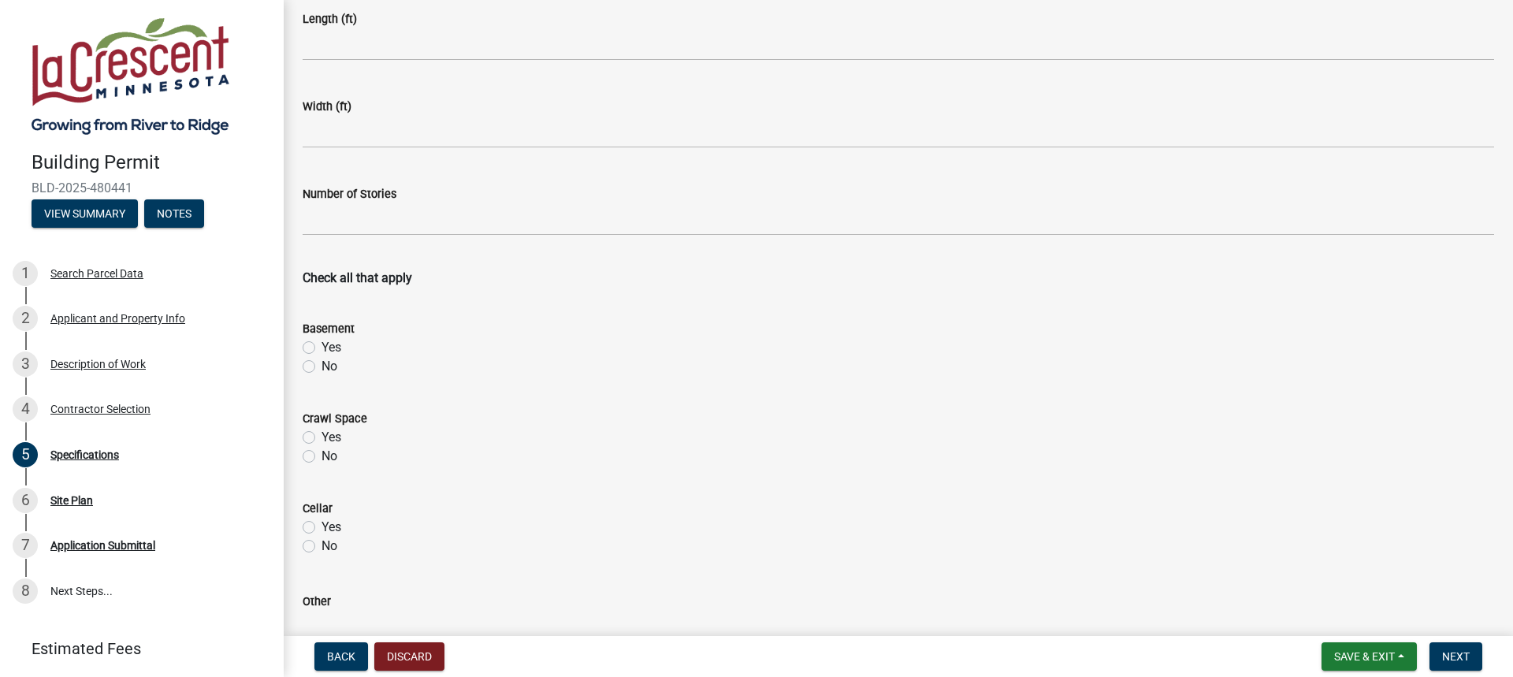
scroll to position [236, 0]
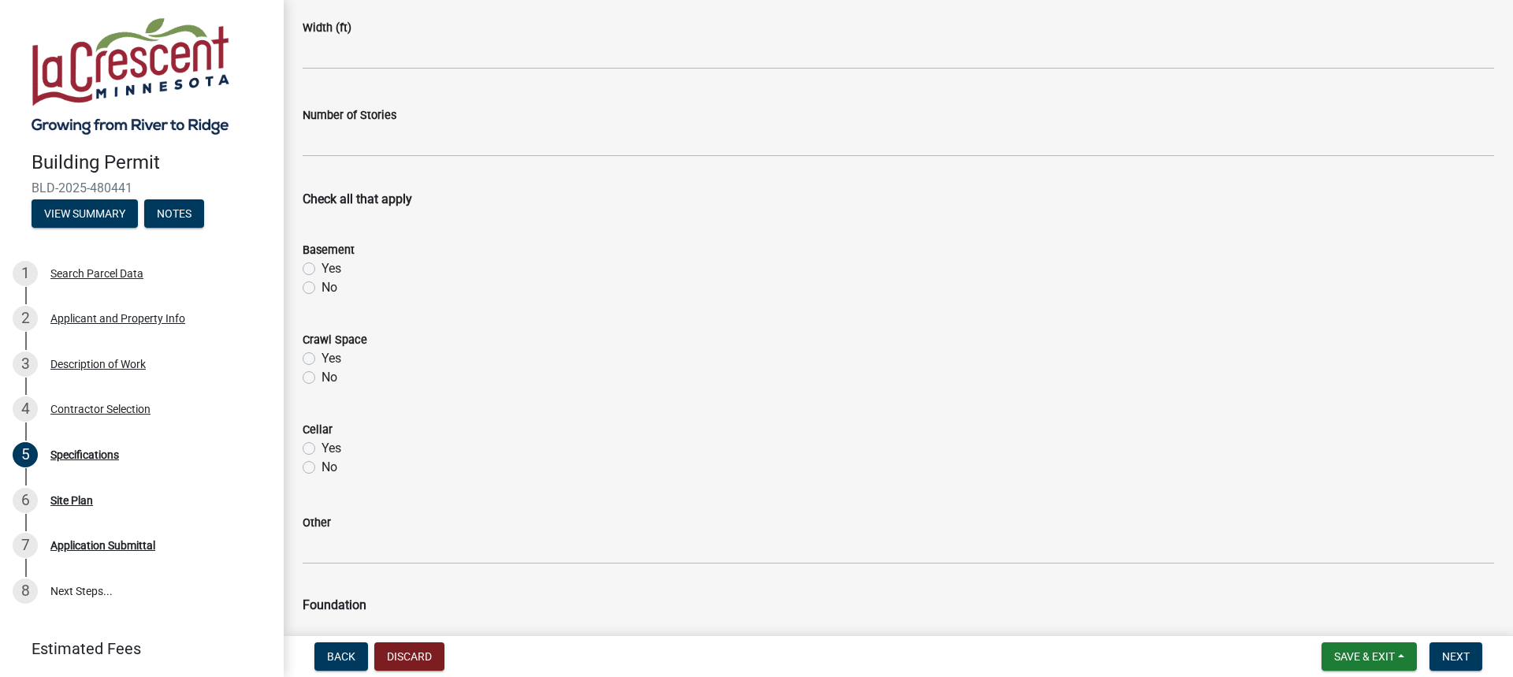
click at [321, 285] on label "No" at bounding box center [329, 287] width 16 height 19
click at [321, 285] on input "No" at bounding box center [326, 283] width 10 height 10
radio input "true"
click at [321, 378] on label "No" at bounding box center [329, 377] width 16 height 19
click at [321, 378] on input "No" at bounding box center [326, 373] width 10 height 10
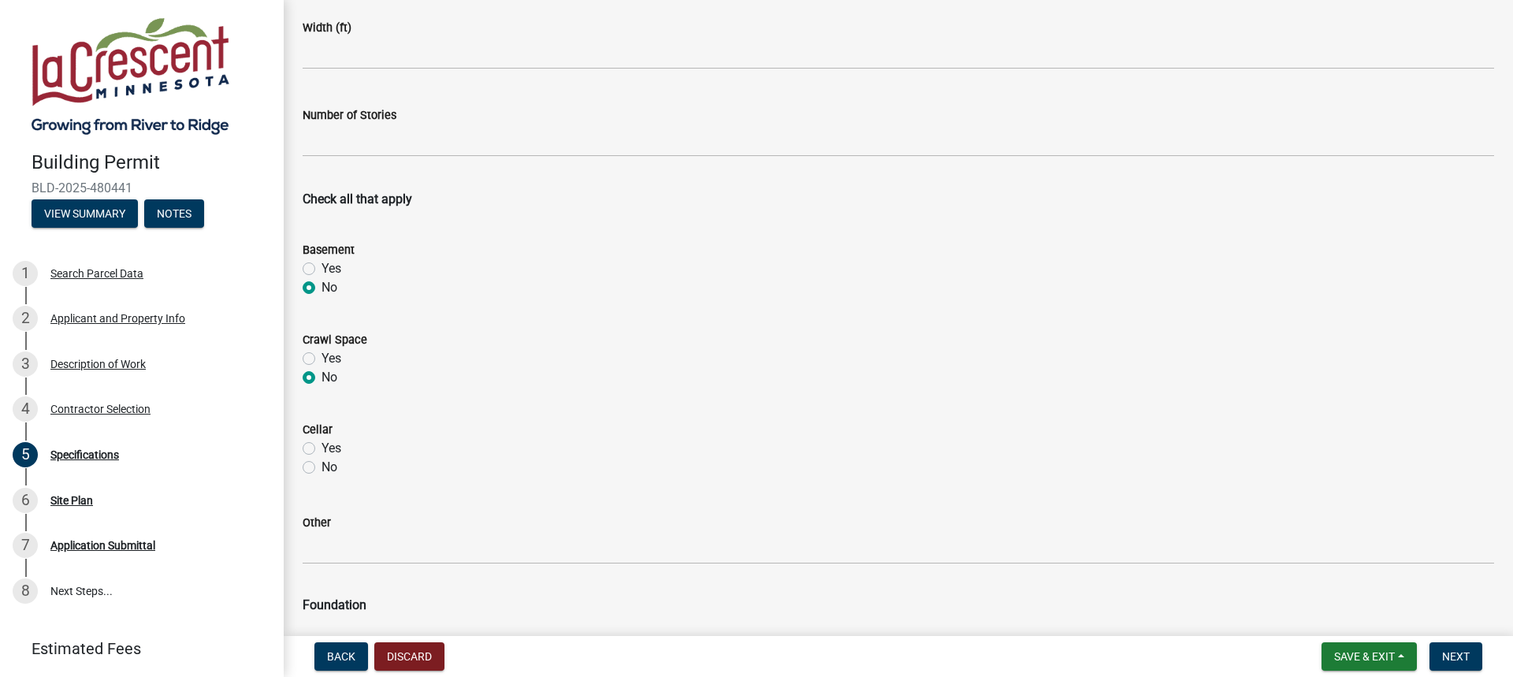
radio input "true"
click at [321, 466] on label "No" at bounding box center [329, 467] width 16 height 19
click at [321, 466] on input "No" at bounding box center [326, 463] width 10 height 10
radio input "true"
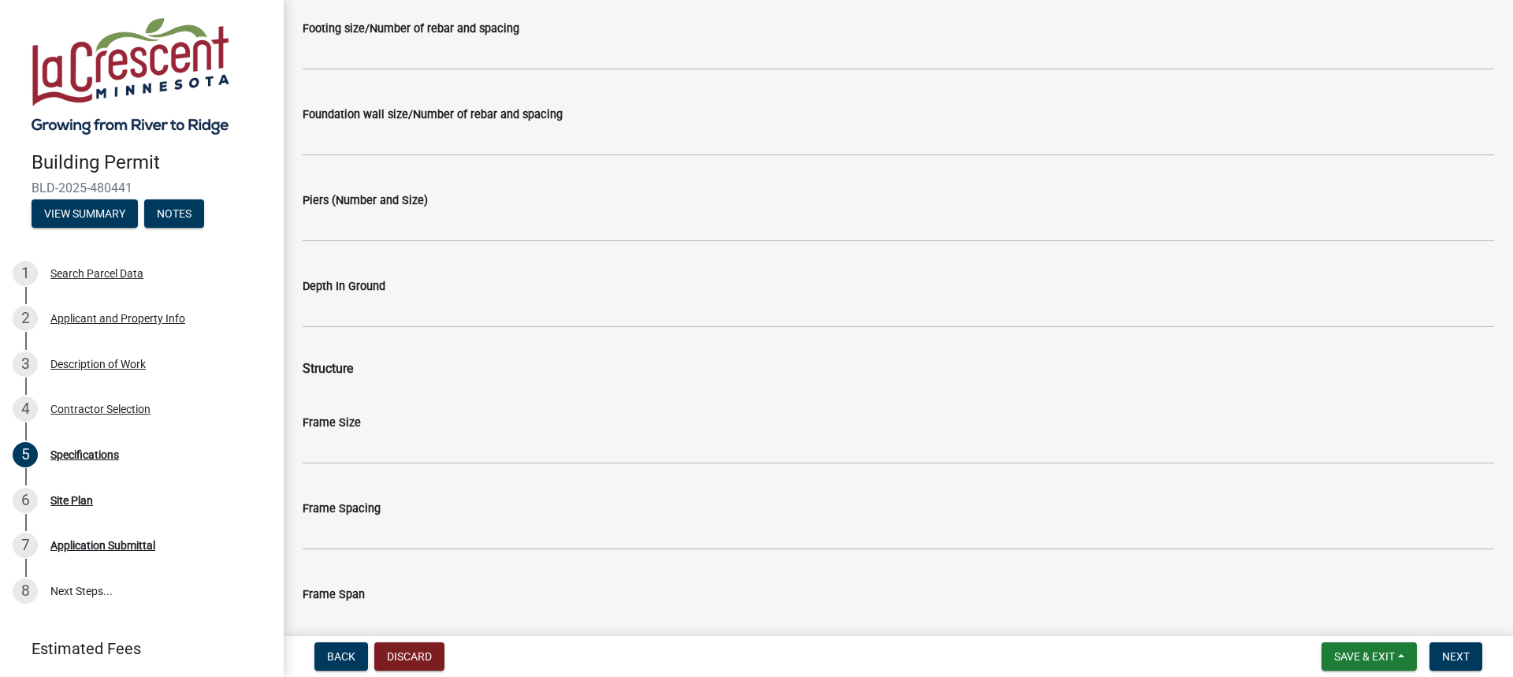
scroll to position [1103, 0]
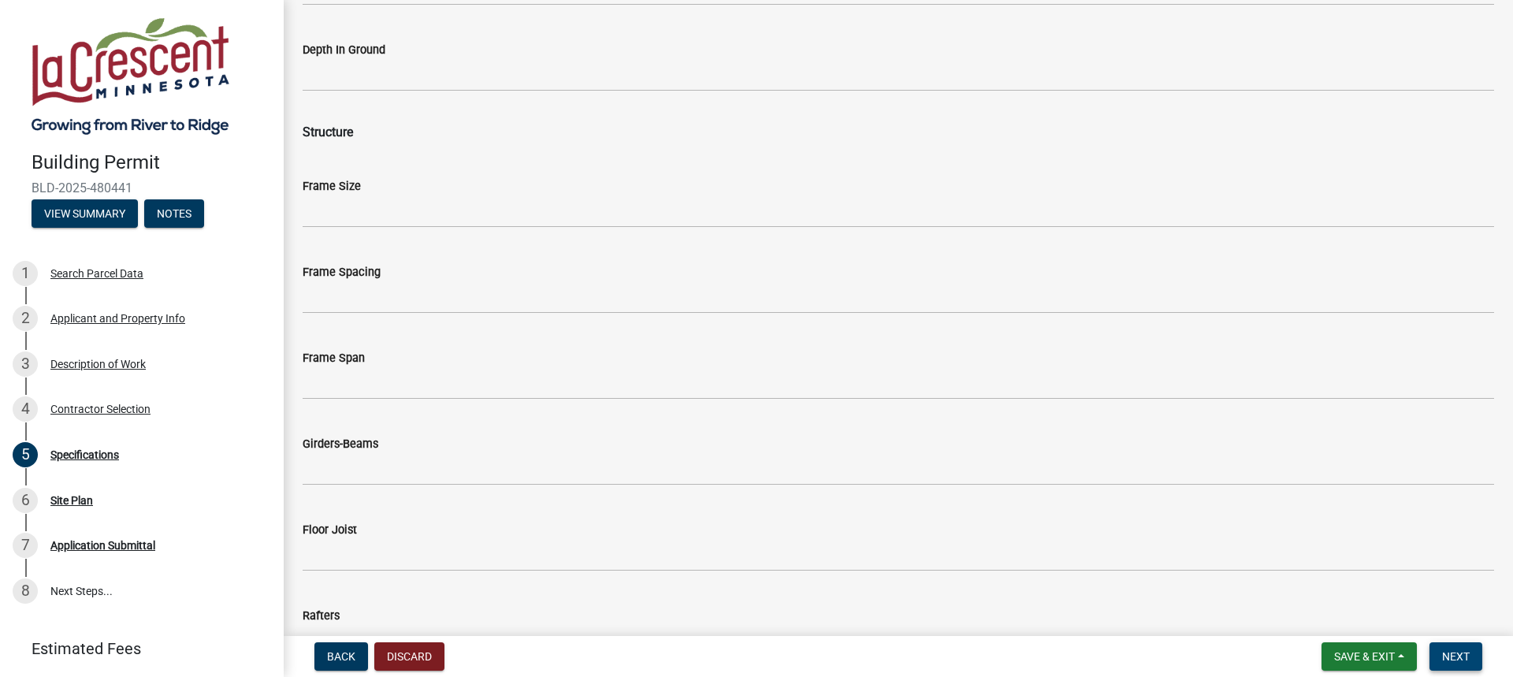
click at [1448, 650] on span "Next" at bounding box center [1456, 656] width 28 height 13
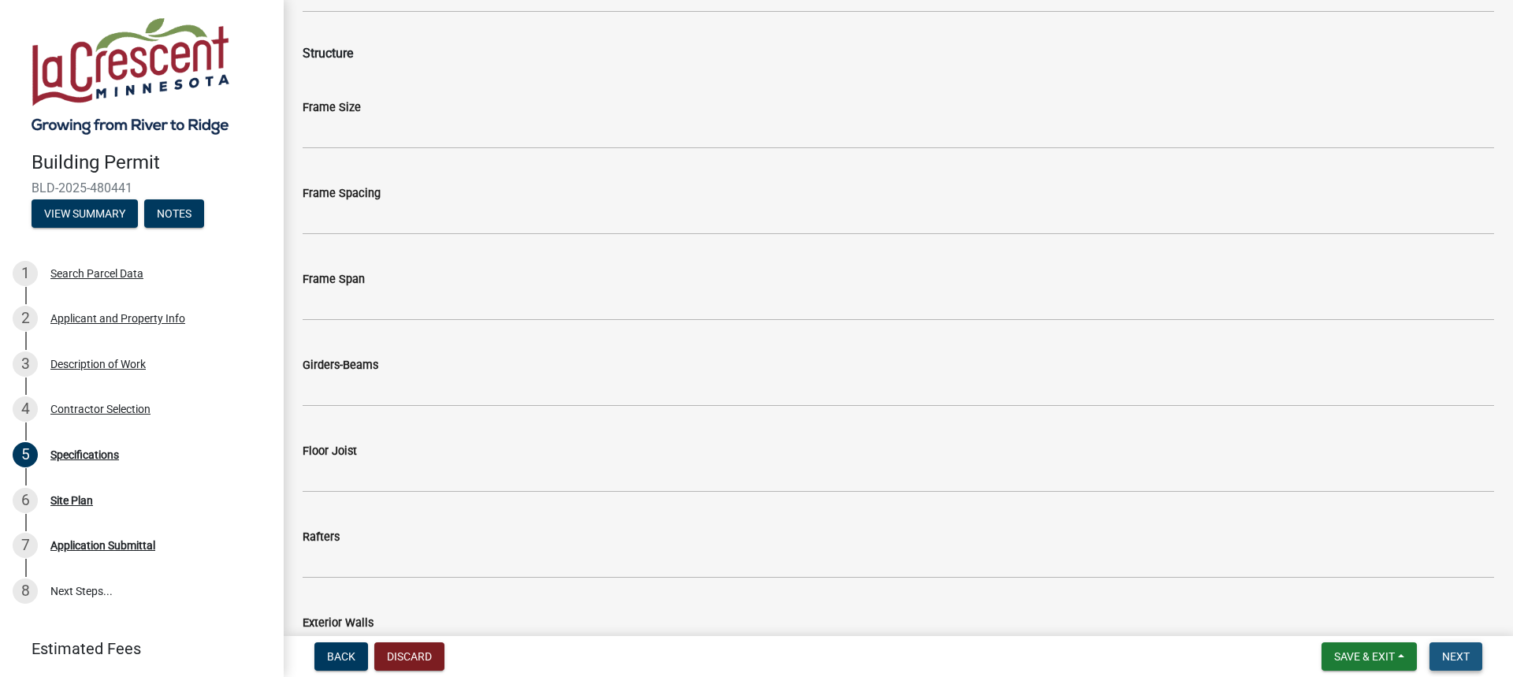
click at [1461, 657] on span "Next" at bounding box center [1456, 656] width 28 height 13
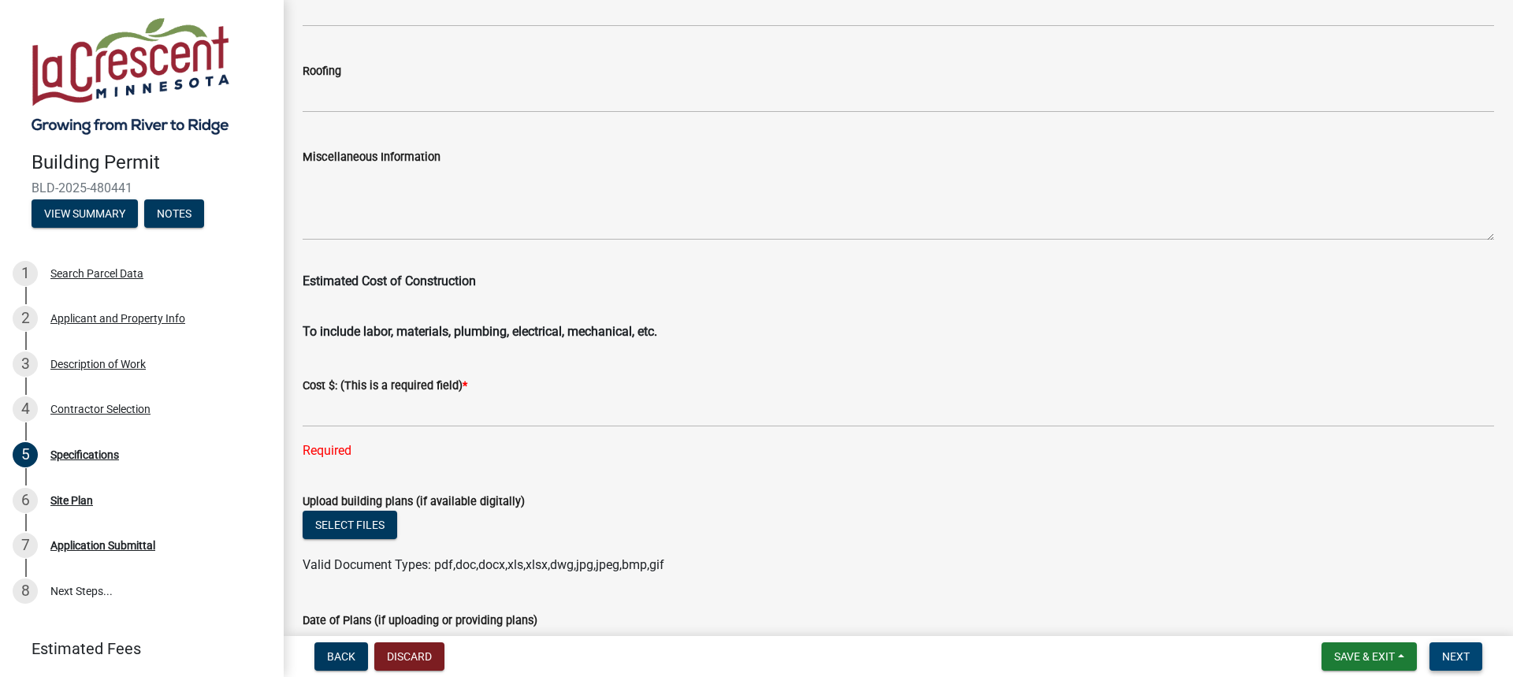
scroll to position [2364, 0]
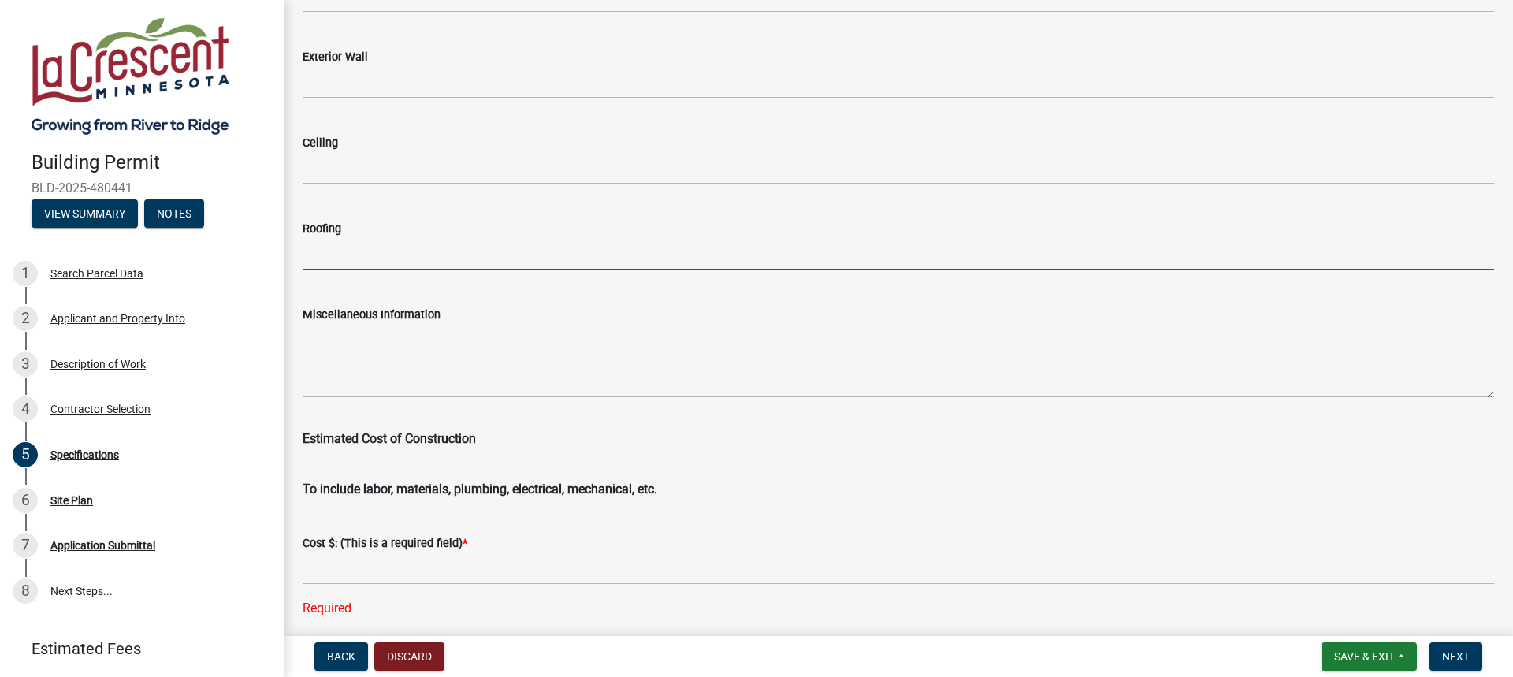
click at [351, 261] on input "Roofing" at bounding box center [898, 254] width 1191 height 32
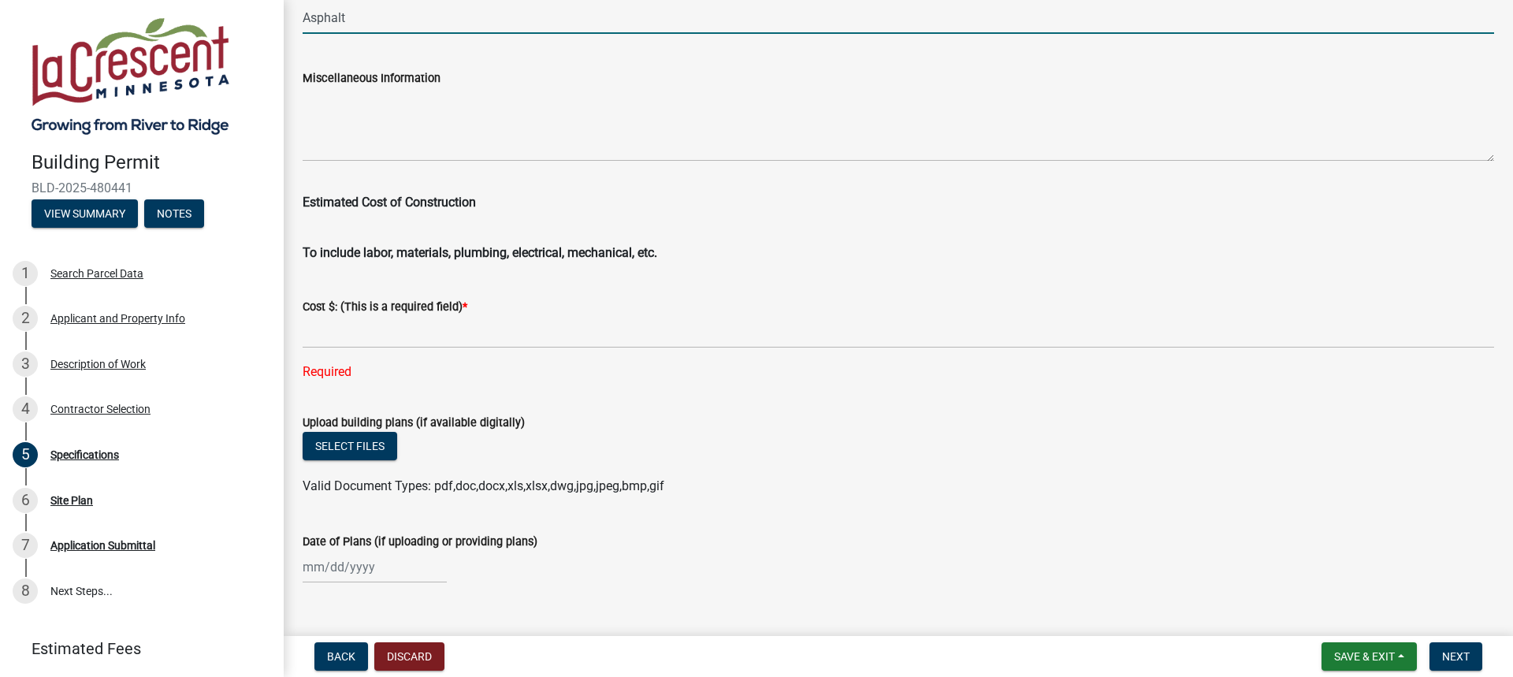
scroll to position [2629, 0]
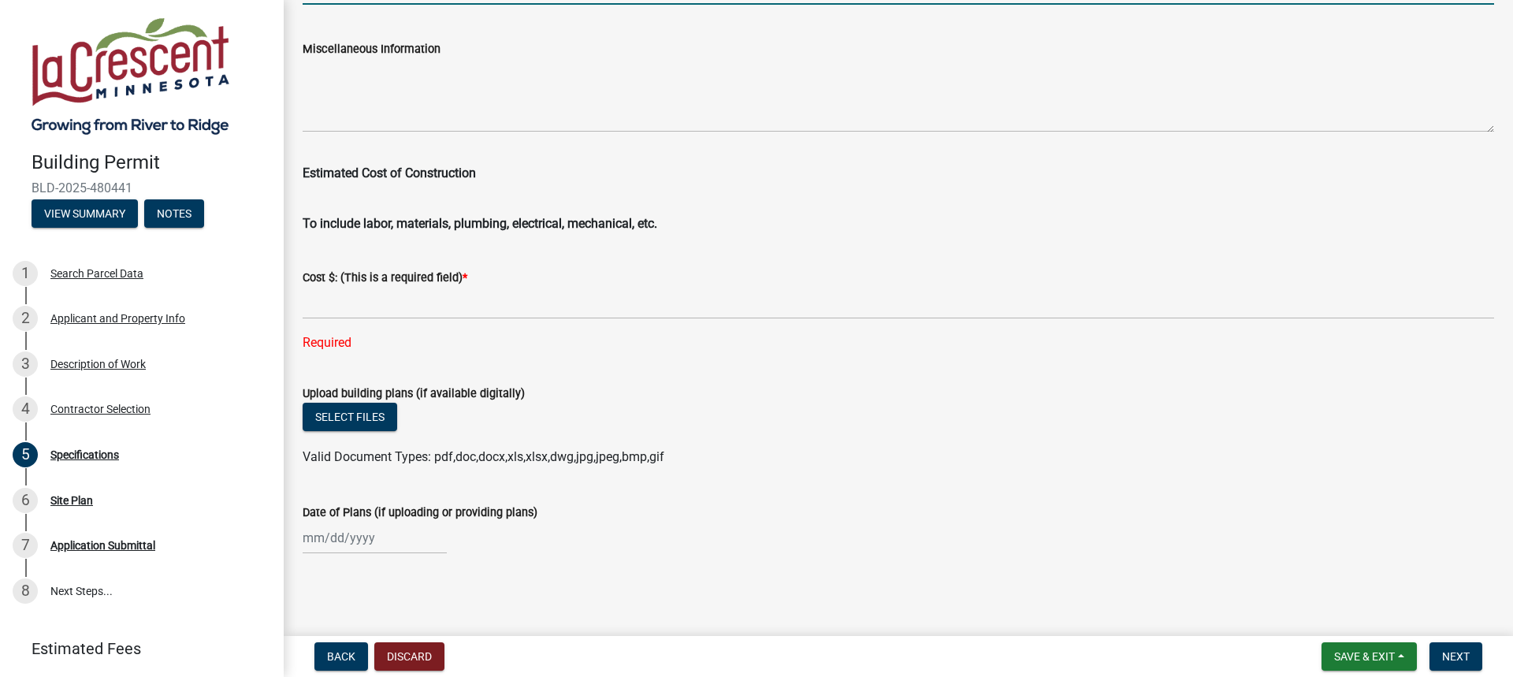
type input "Asphalt"
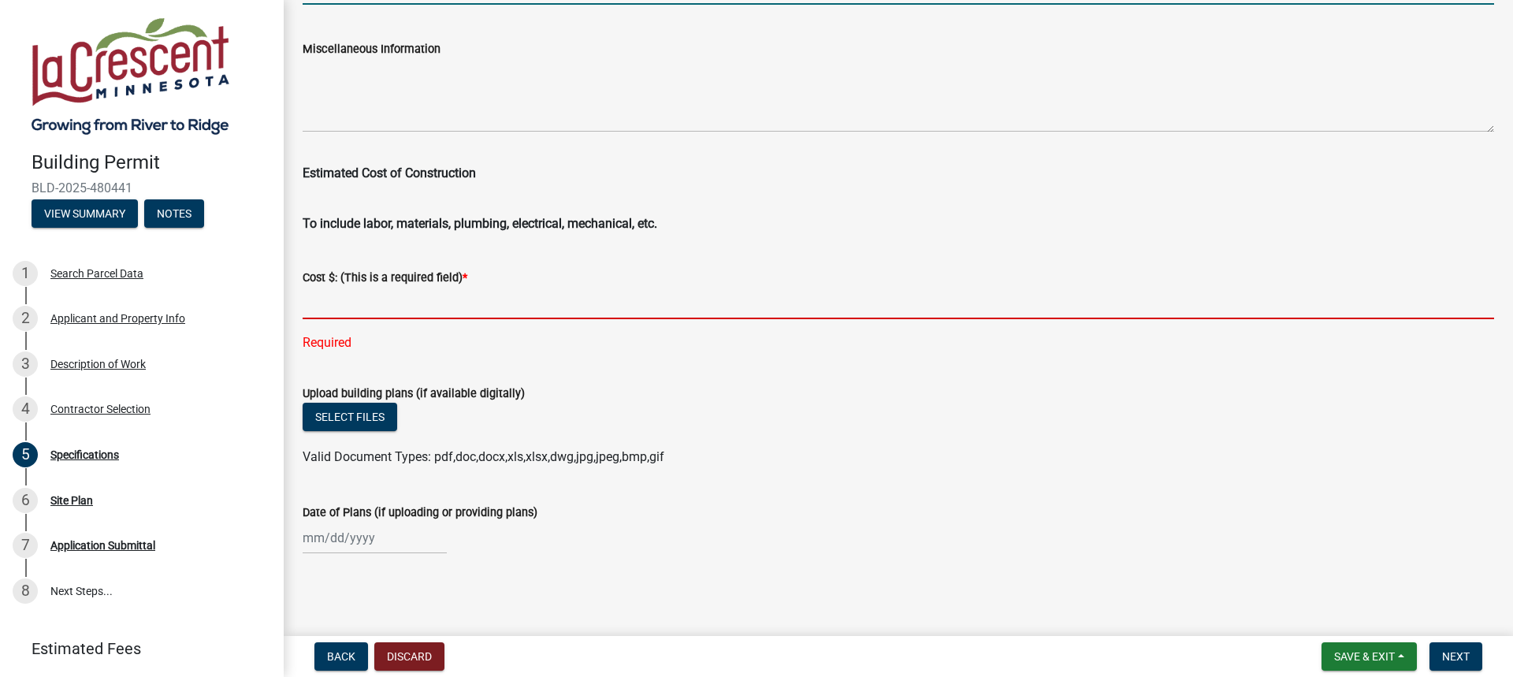
click at [377, 304] on input "text" at bounding box center [898, 303] width 1191 height 32
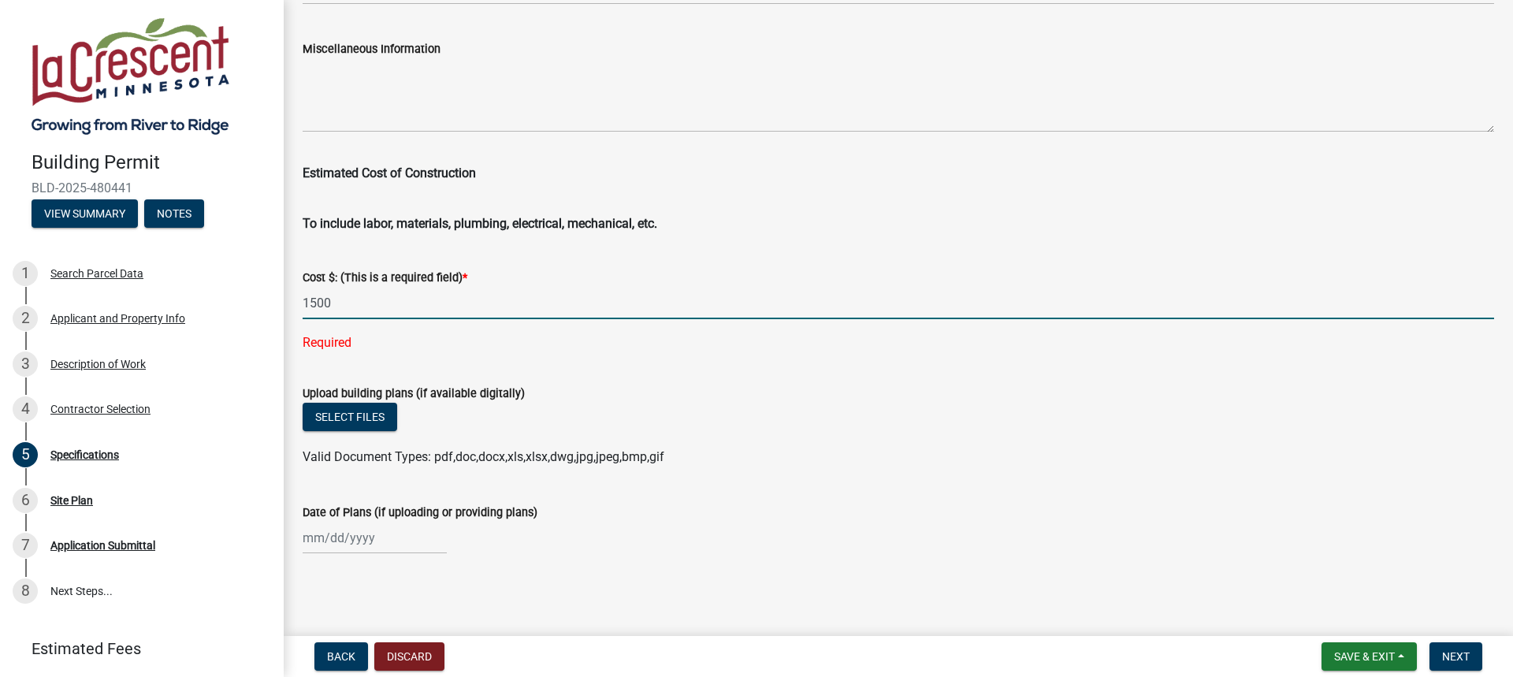
type input "15000"
click at [1450, 656] on span "Next" at bounding box center [1456, 656] width 28 height 13
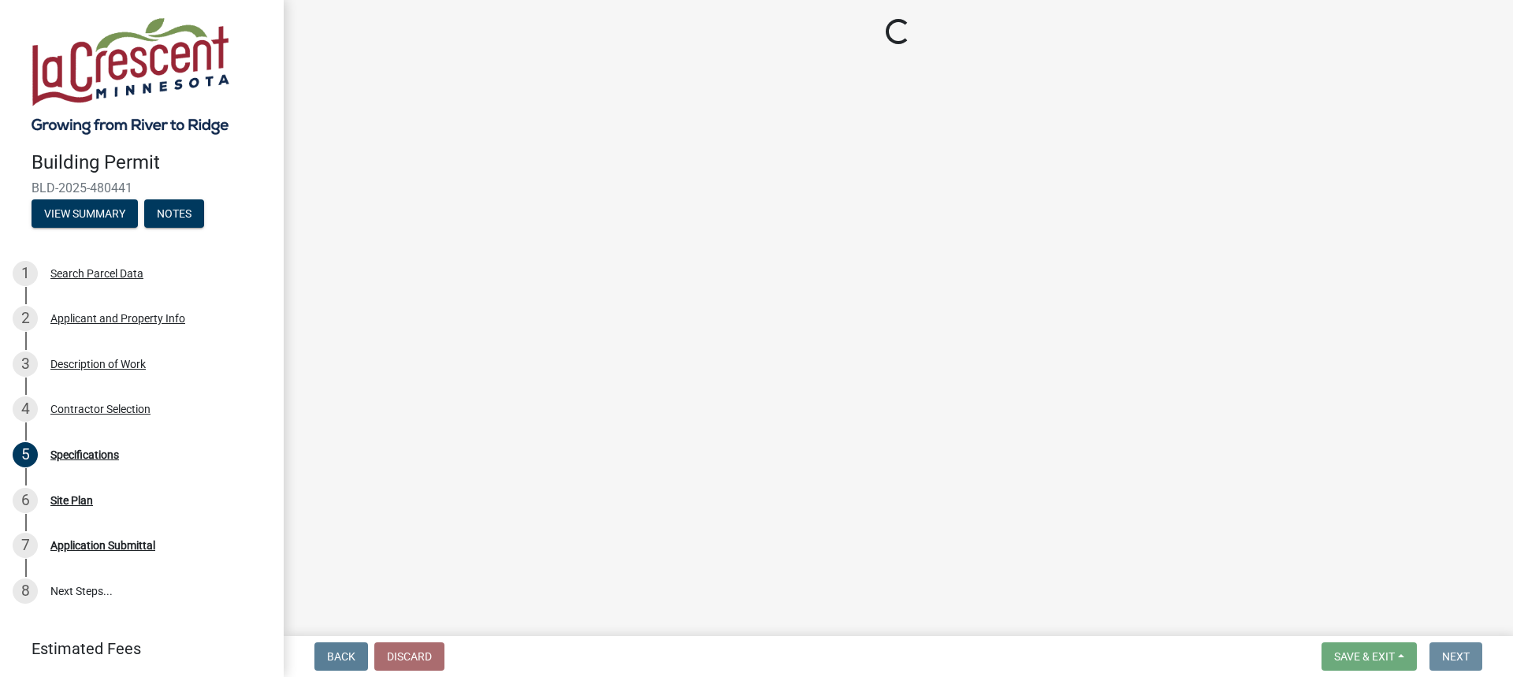
scroll to position [0, 0]
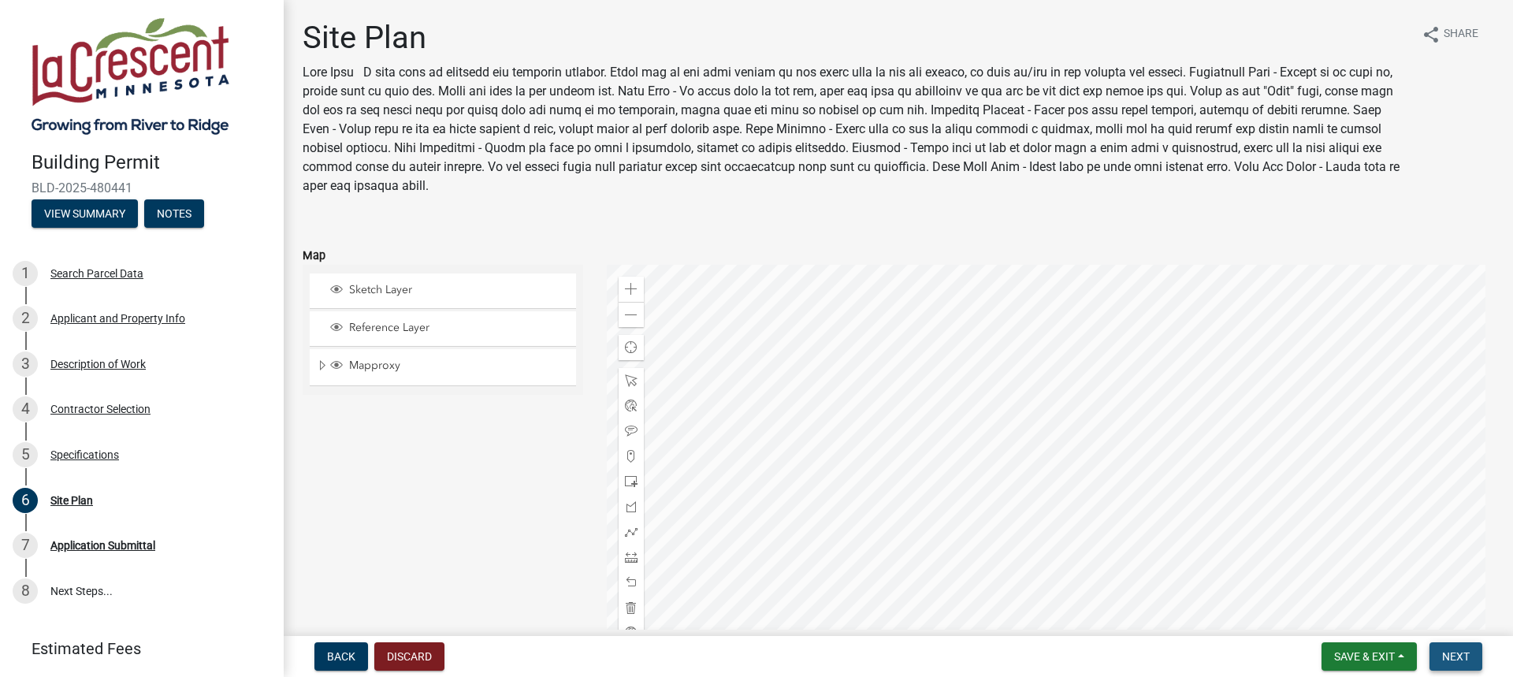
click at [1443, 661] on span "Next" at bounding box center [1456, 656] width 28 height 13
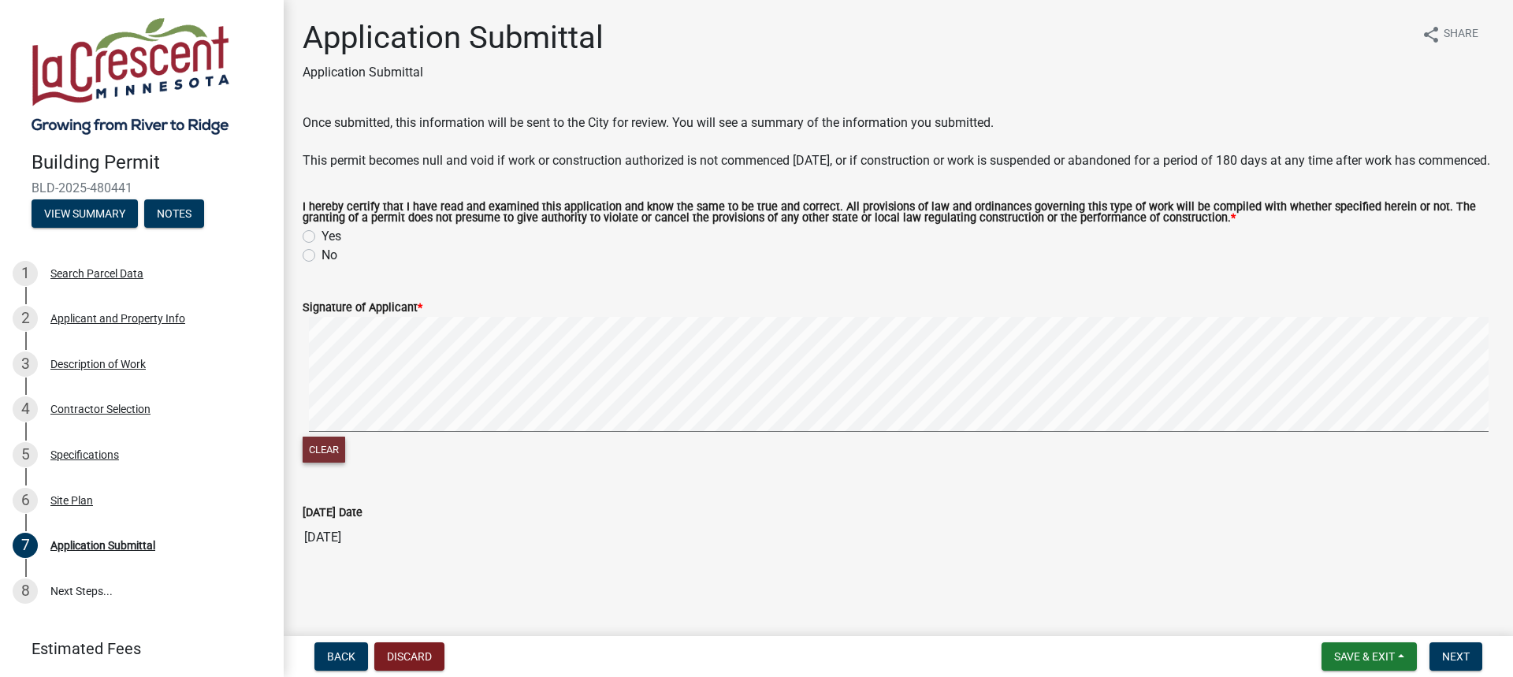
click at [333, 463] on button "Clear" at bounding box center [324, 450] width 43 height 26
click at [321, 246] on label "Yes" at bounding box center [331, 236] width 20 height 19
click at [321, 237] on input "Yes" at bounding box center [326, 232] width 10 height 10
radio input "true"
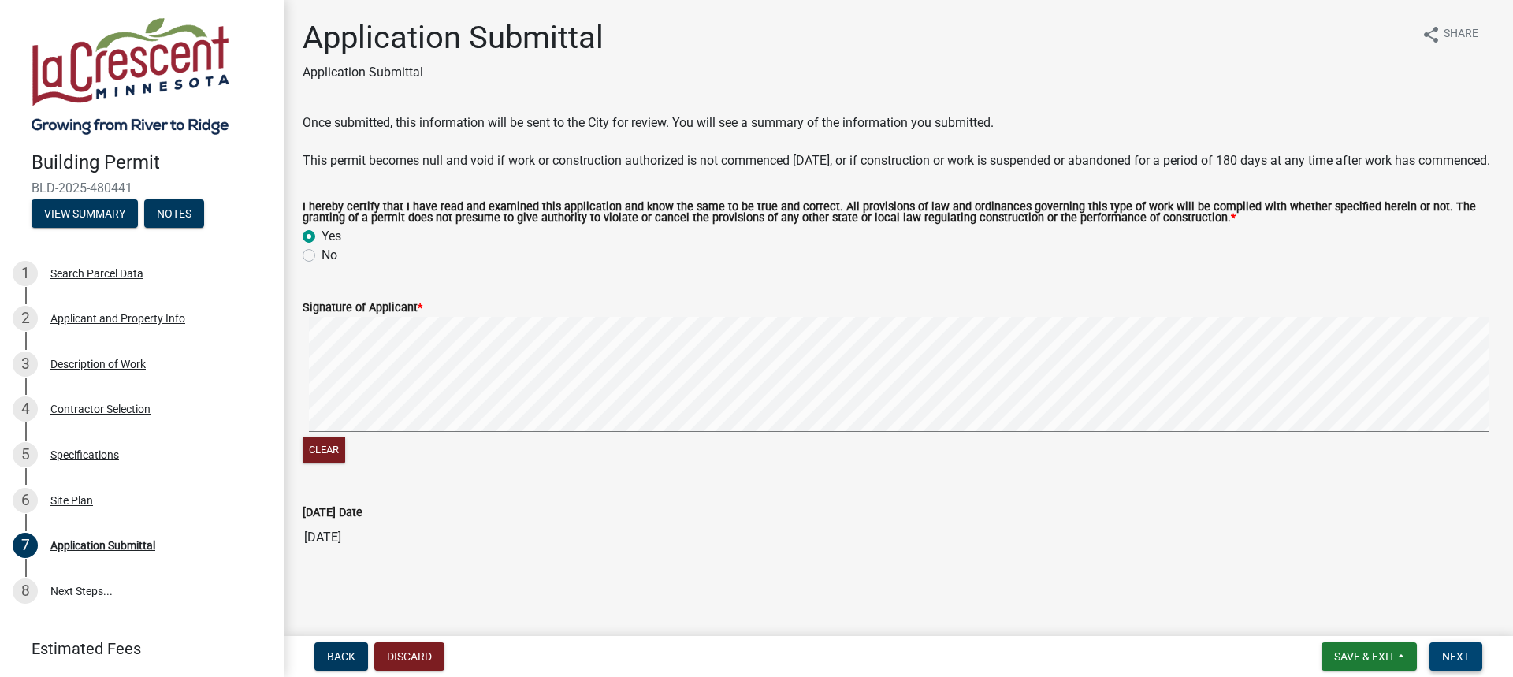
click at [1465, 653] on span "Next" at bounding box center [1456, 656] width 28 height 13
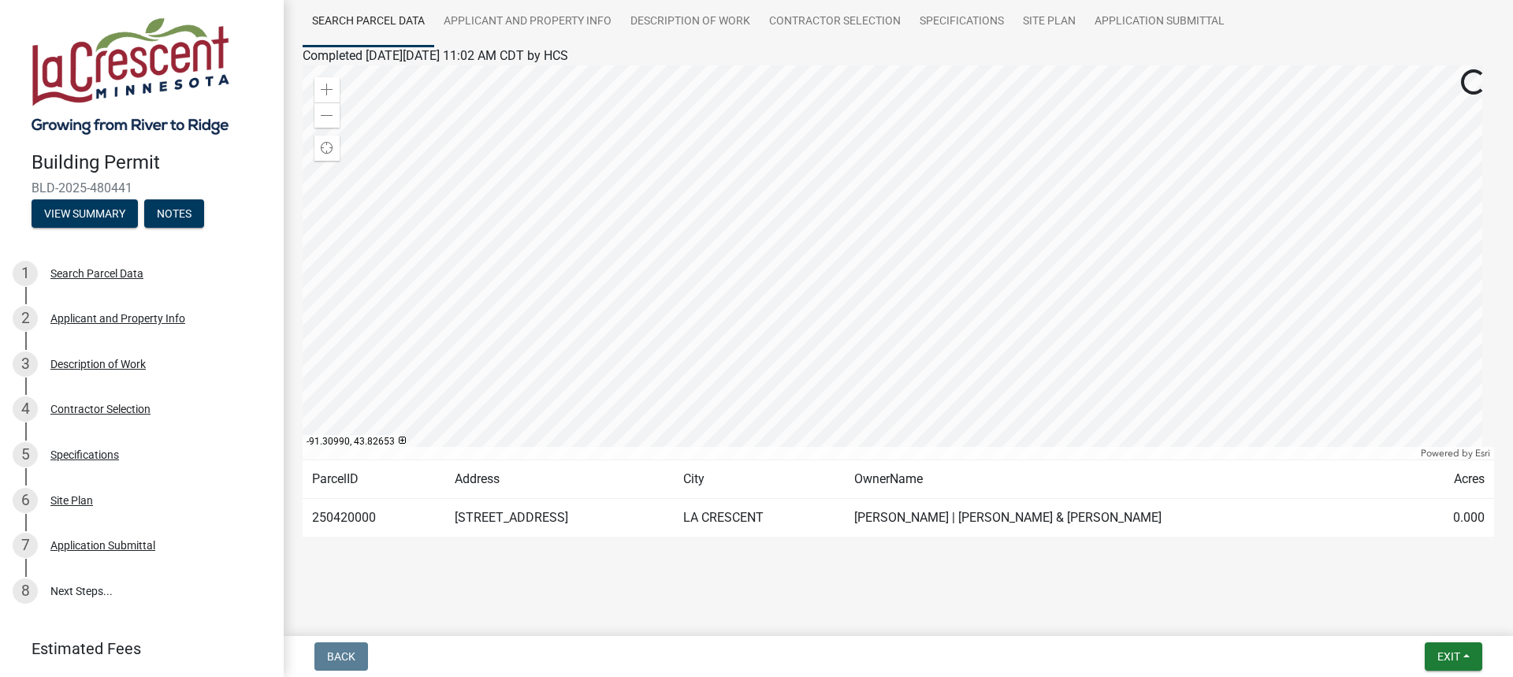
scroll to position [48, 0]
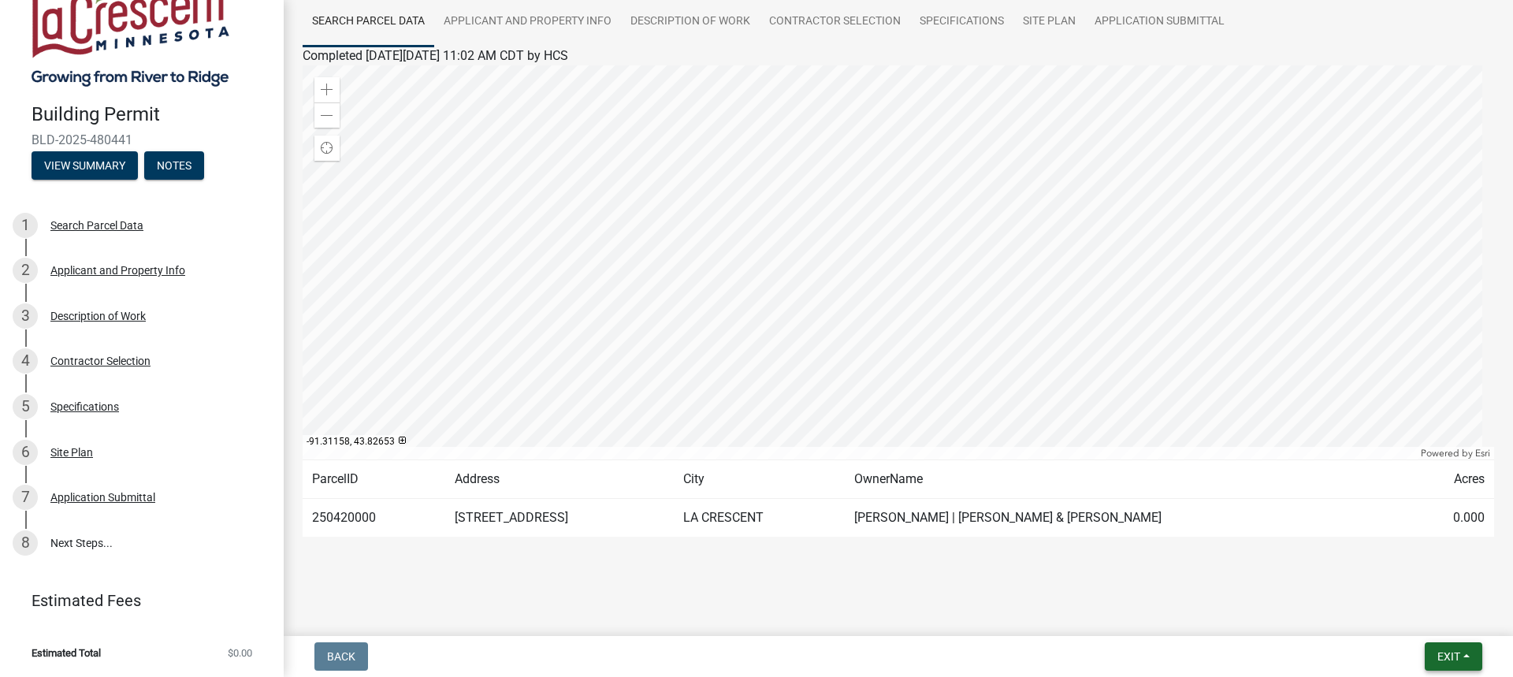
click at [1457, 660] on span "Exit" at bounding box center [1448, 656] width 23 height 13
click at [1425, 616] on button "Save & Exit" at bounding box center [1419, 615] width 126 height 38
